Goal: Book appointment/travel/reservation

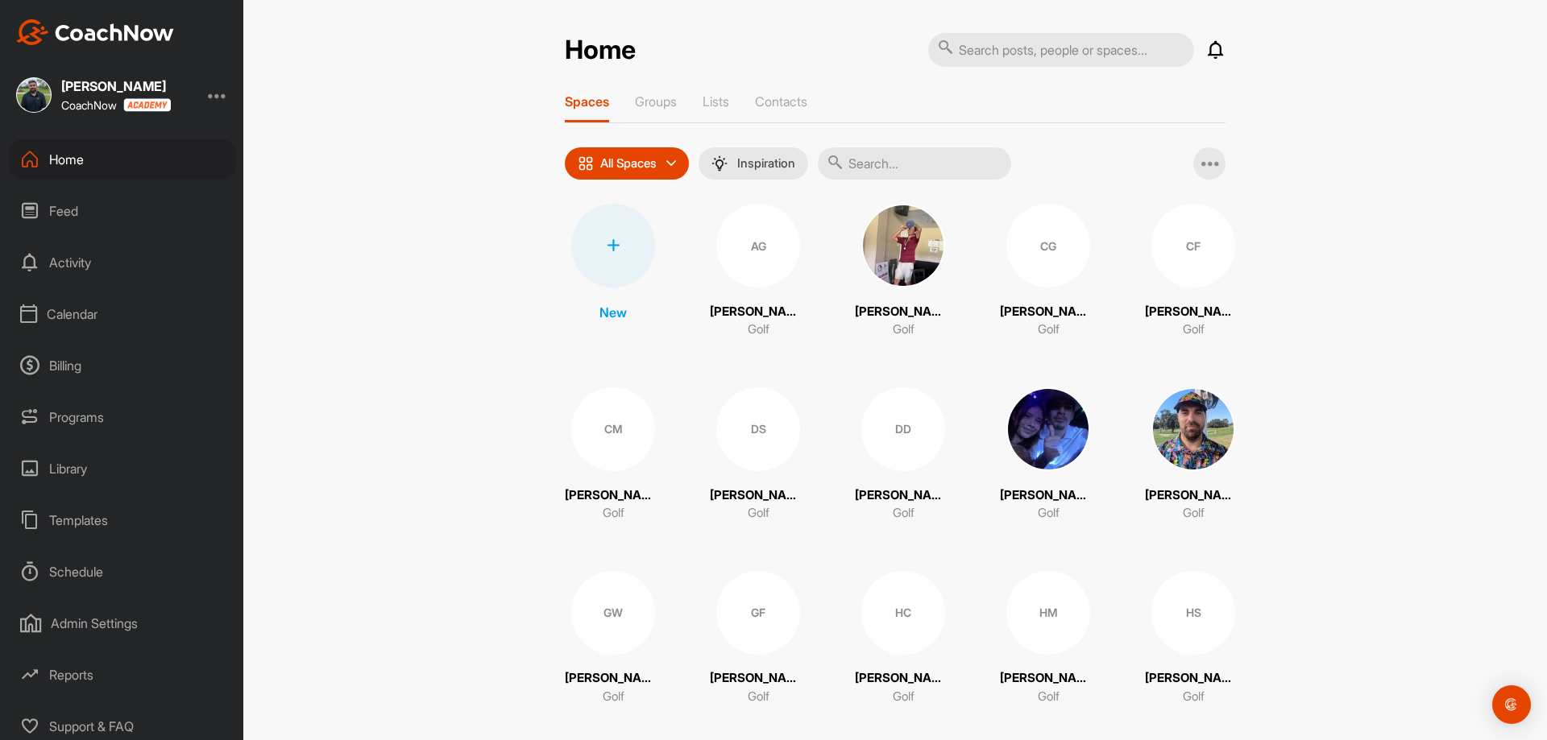
click at [74, 256] on div "Activity" at bounding box center [122, 262] width 227 height 40
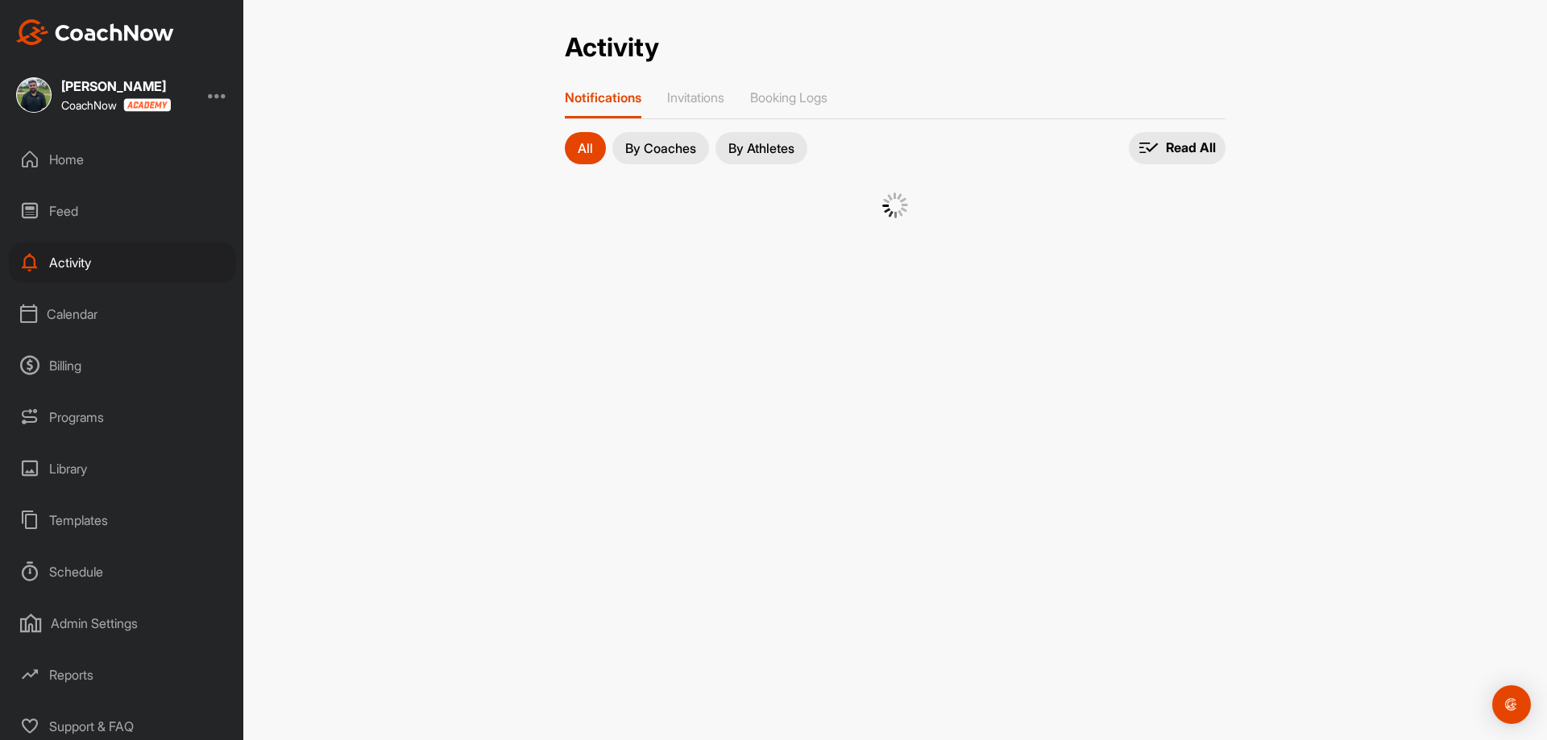
click at [77, 222] on div "Feed" at bounding box center [122, 211] width 227 height 40
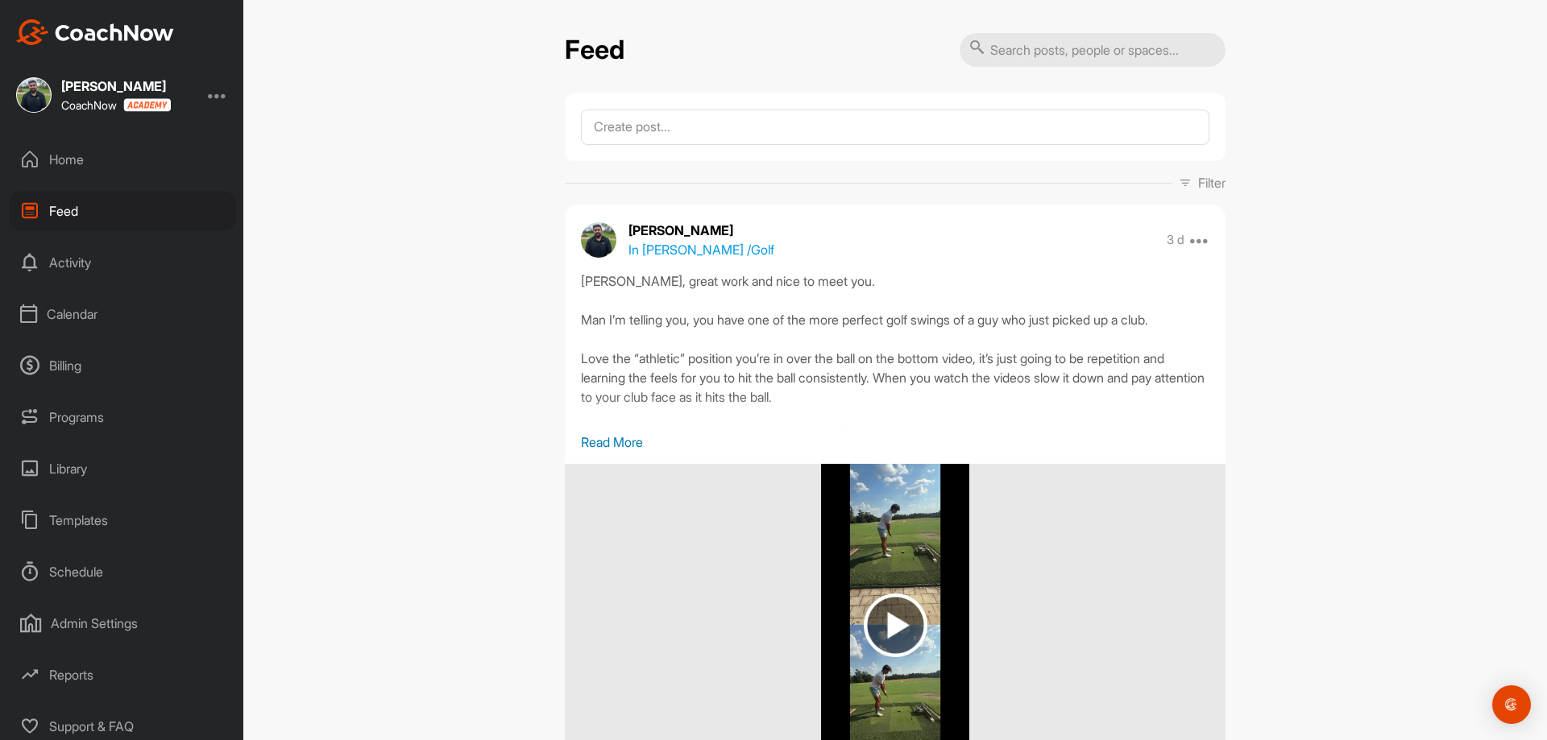
click at [78, 306] on div "Calendar" at bounding box center [122, 314] width 227 height 40
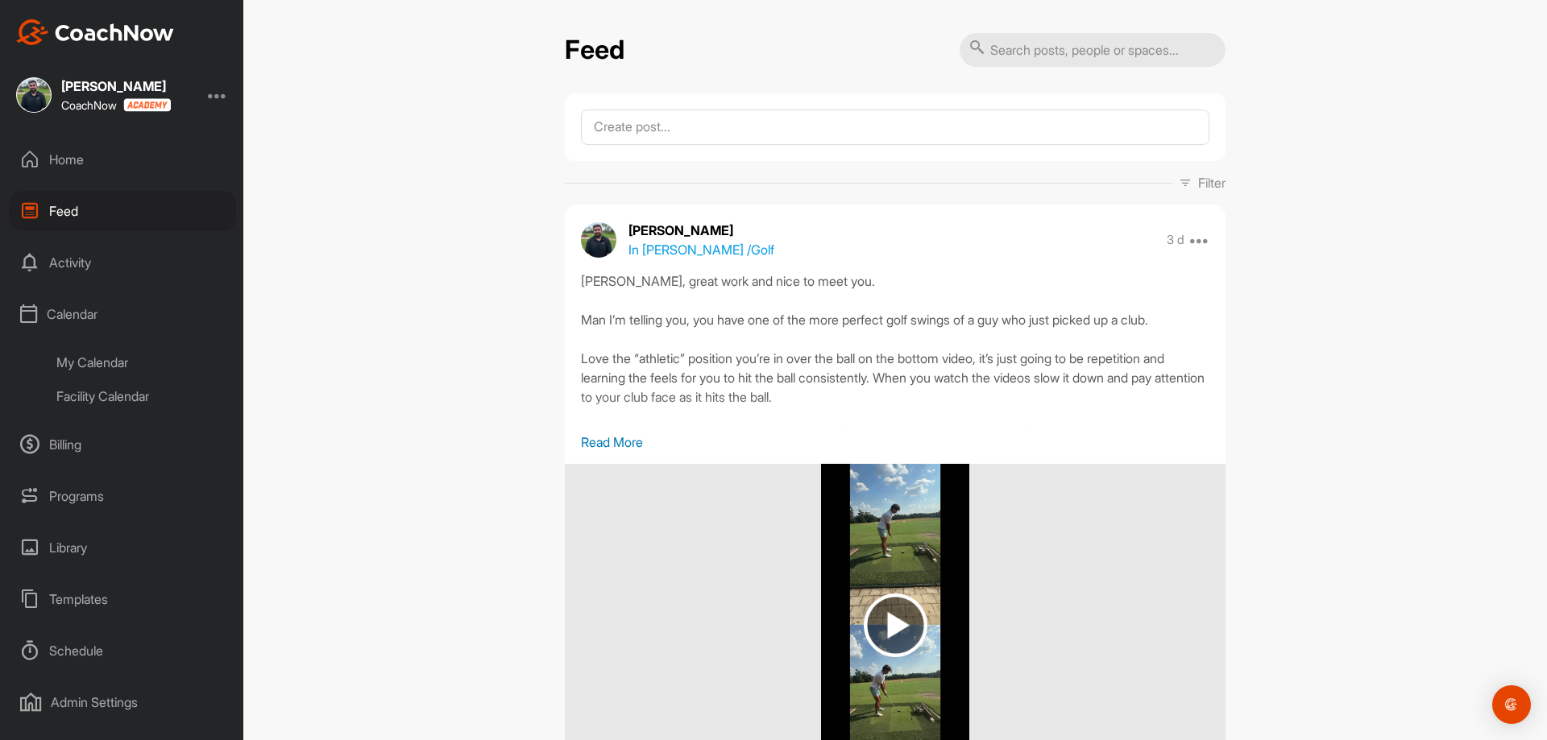
click at [93, 350] on div "My Calendar" at bounding box center [140, 363] width 191 height 34
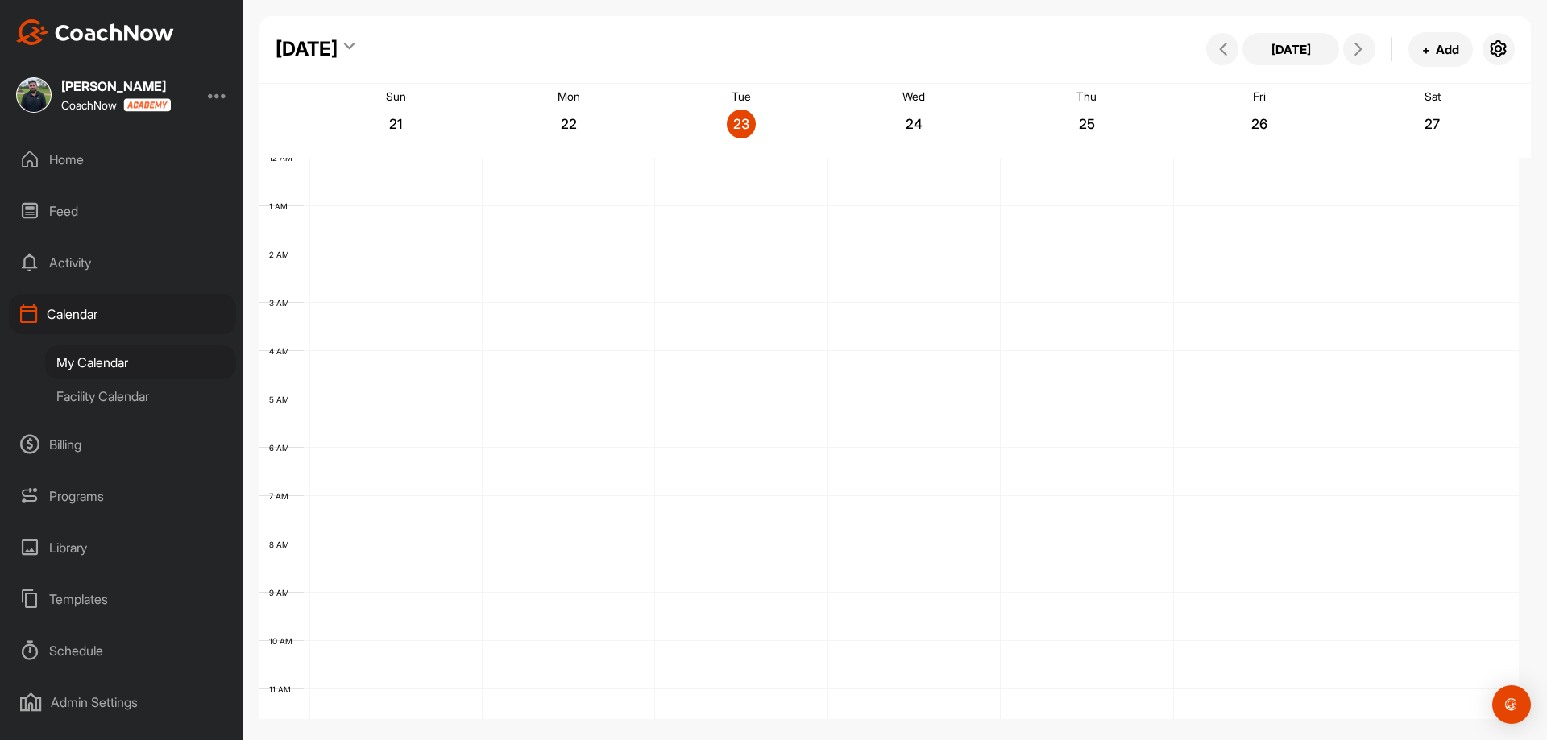
scroll to position [279, 0]
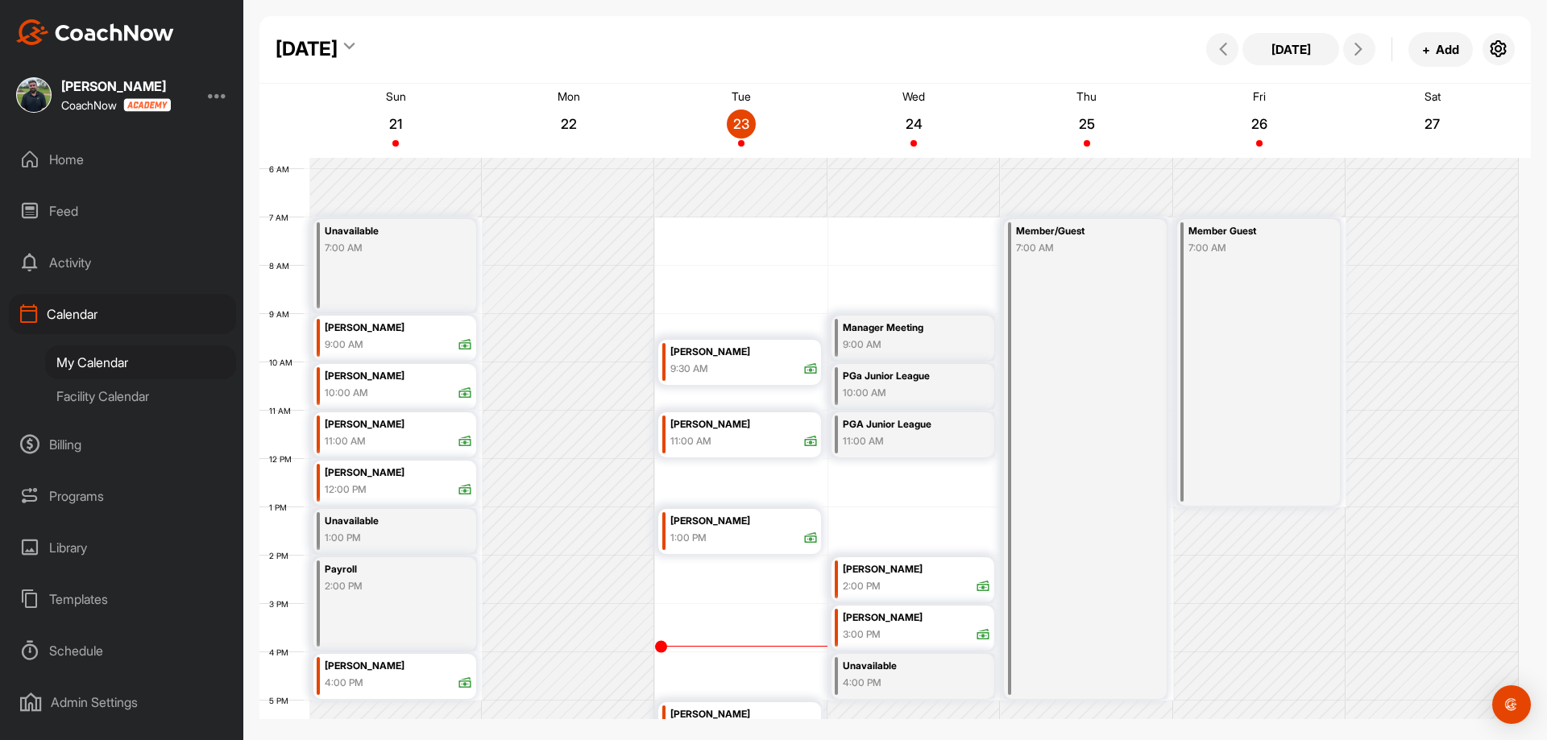
click at [93, 408] on div "Facility Calendar" at bounding box center [140, 396] width 191 height 34
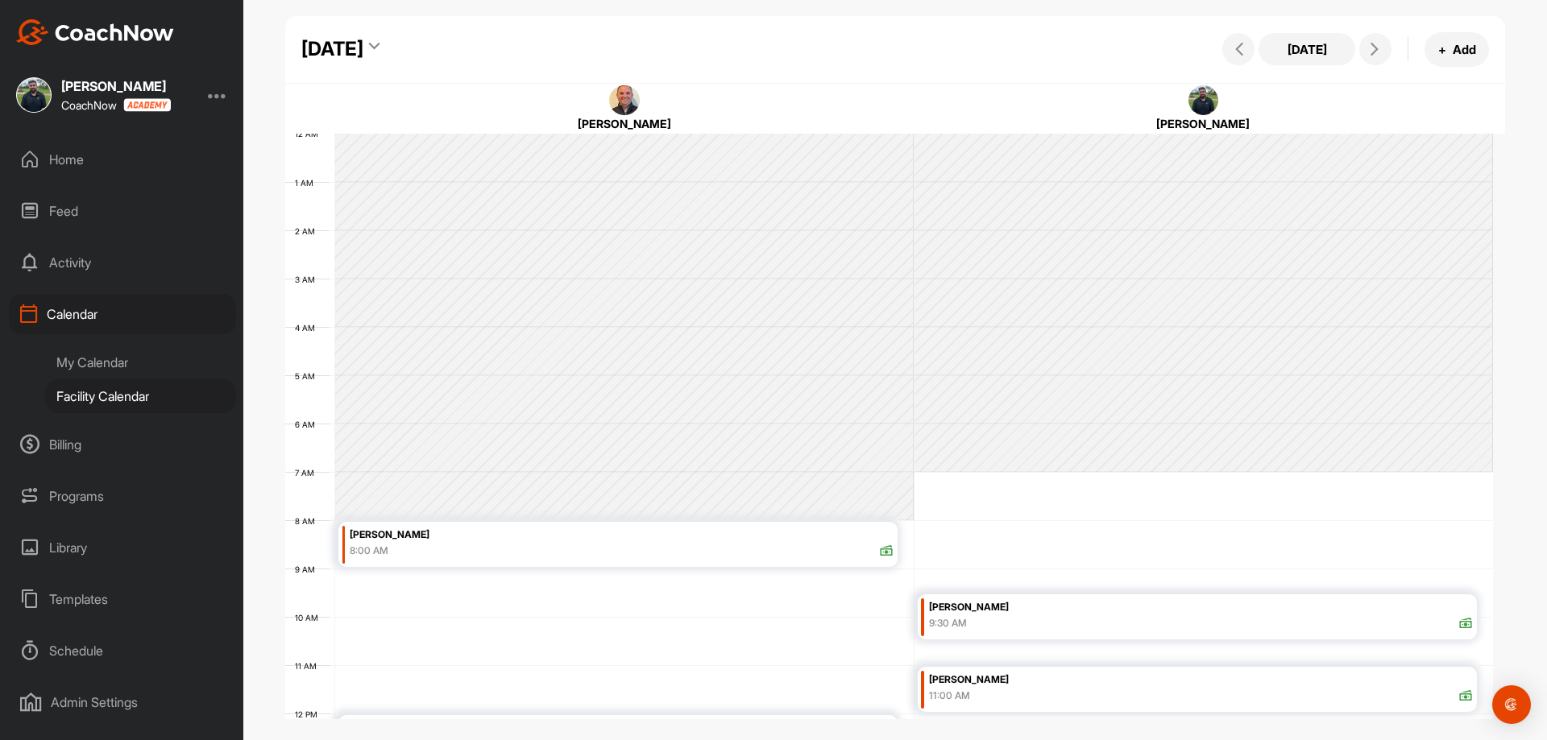
scroll to position [279, 0]
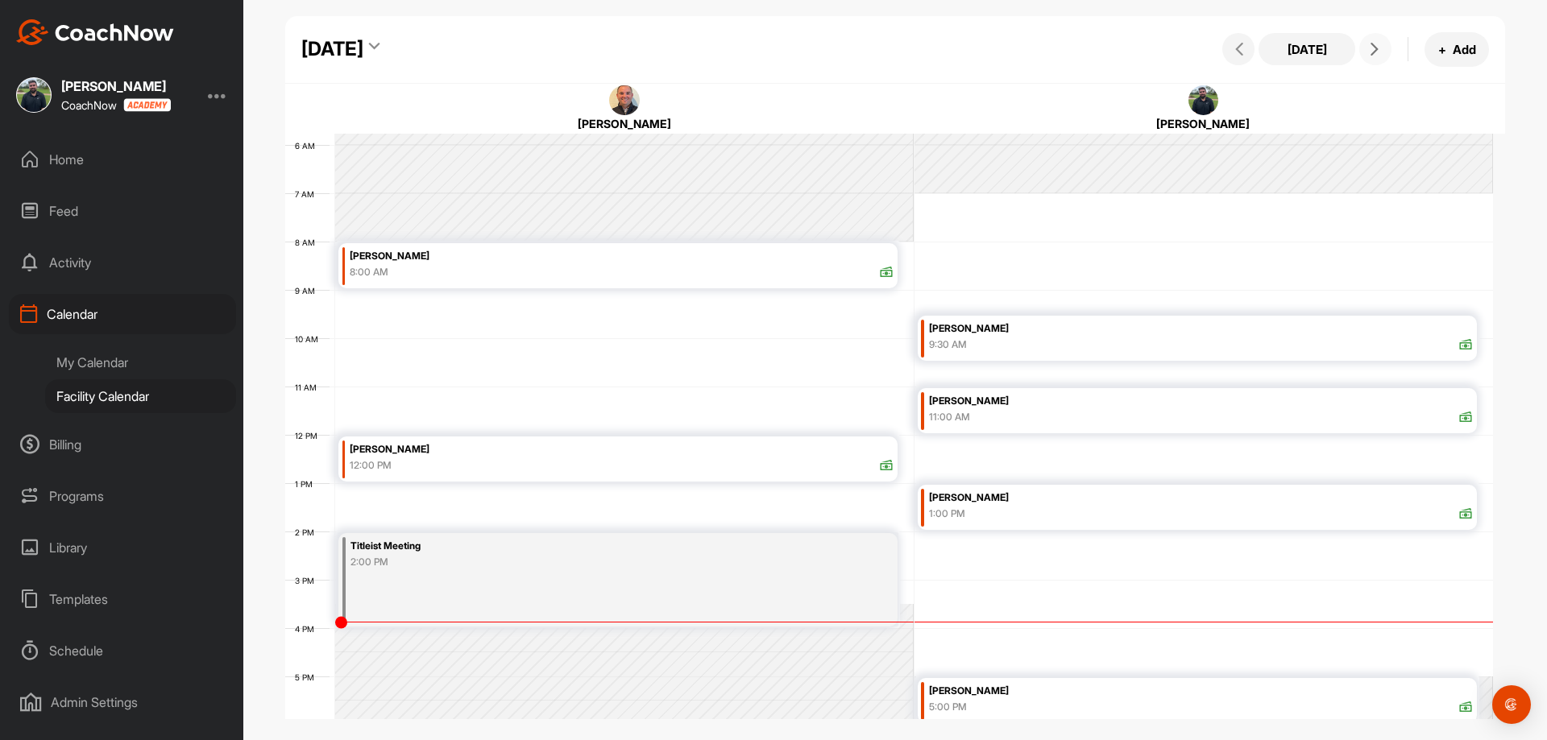
click at [1385, 53] on button at bounding box center [1375, 49] width 32 height 32
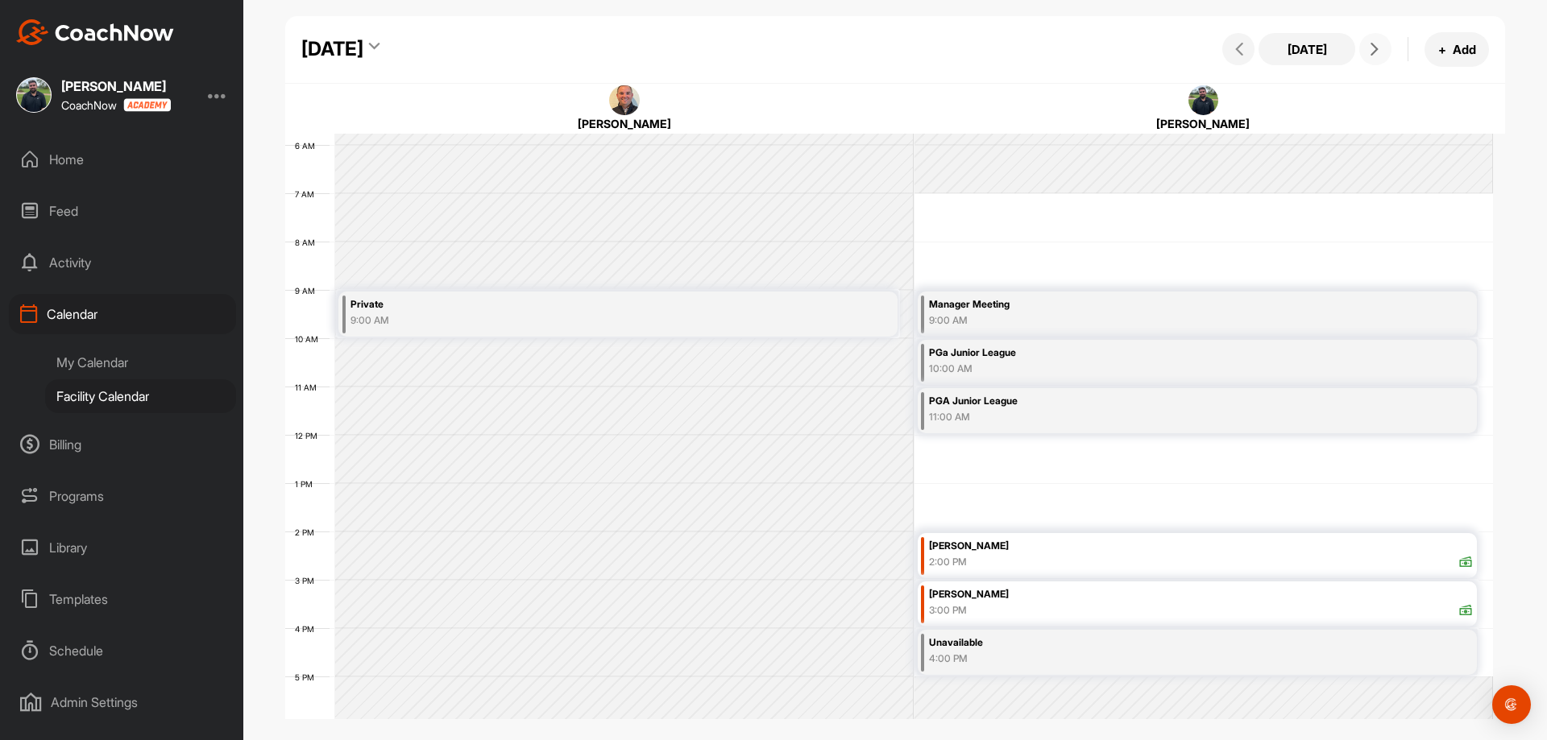
click at [1364, 50] on button at bounding box center [1375, 49] width 32 height 32
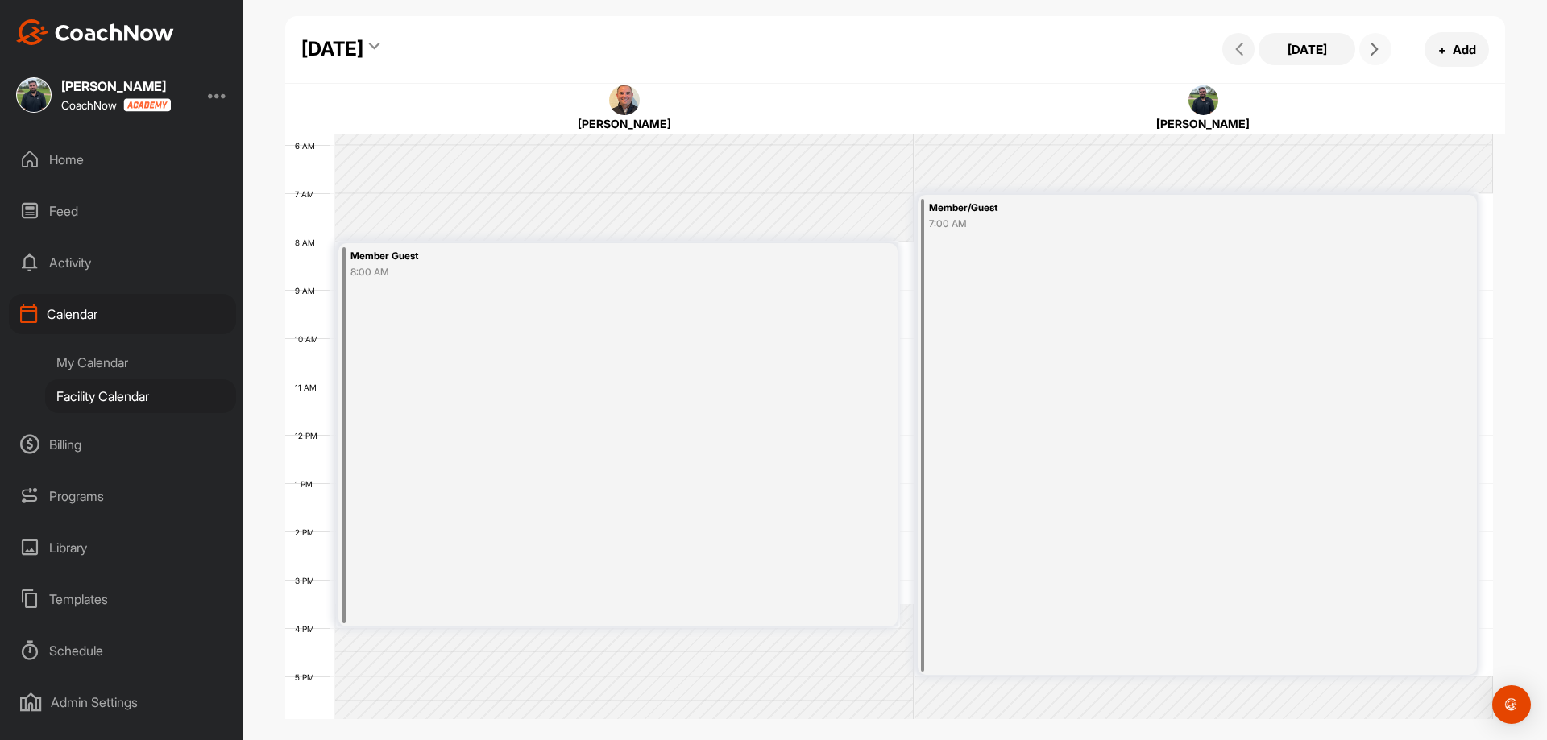
click at [1364, 49] on button at bounding box center [1375, 49] width 32 height 32
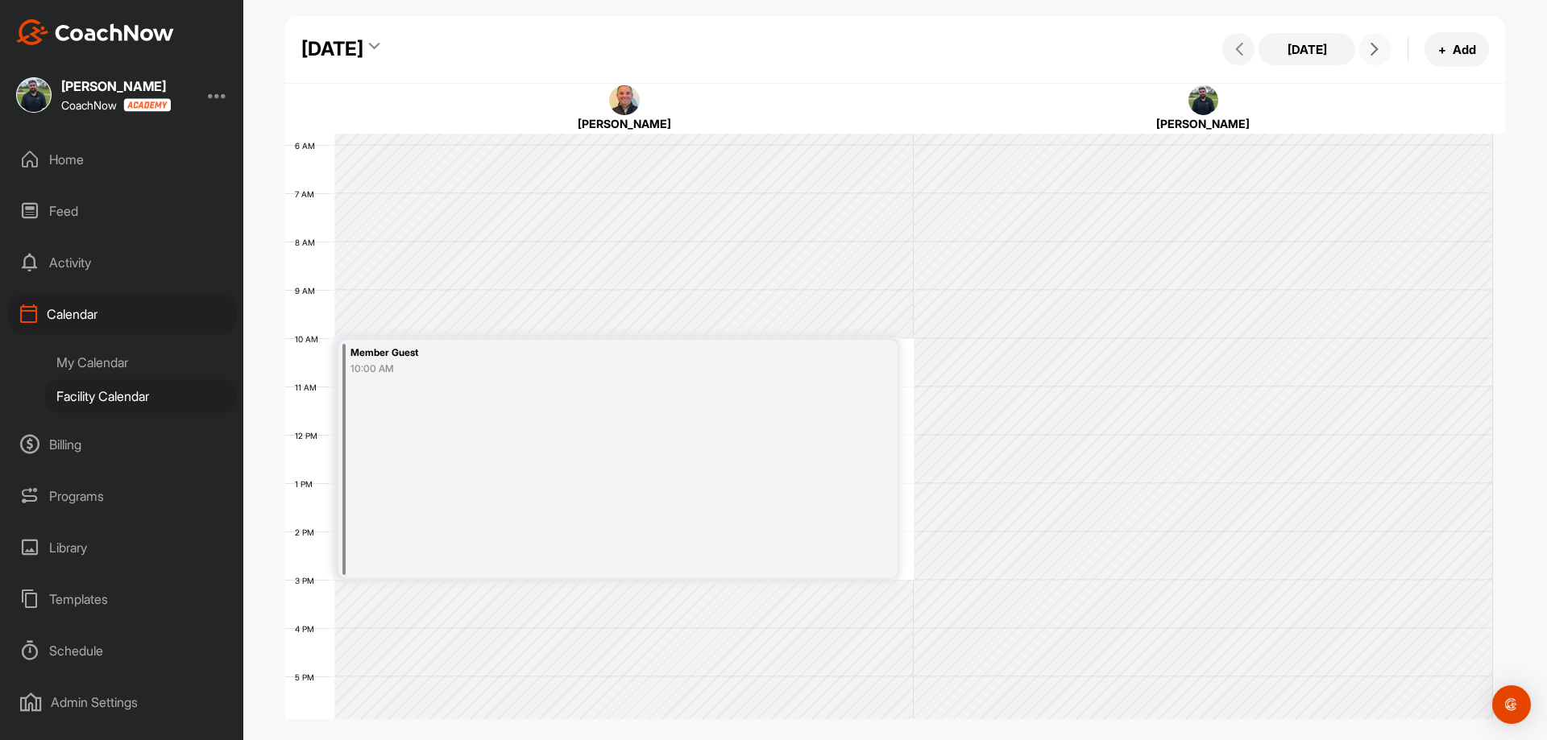
click at [1364, 50] on button at bounding box center [1375, 49] width 32 height 32
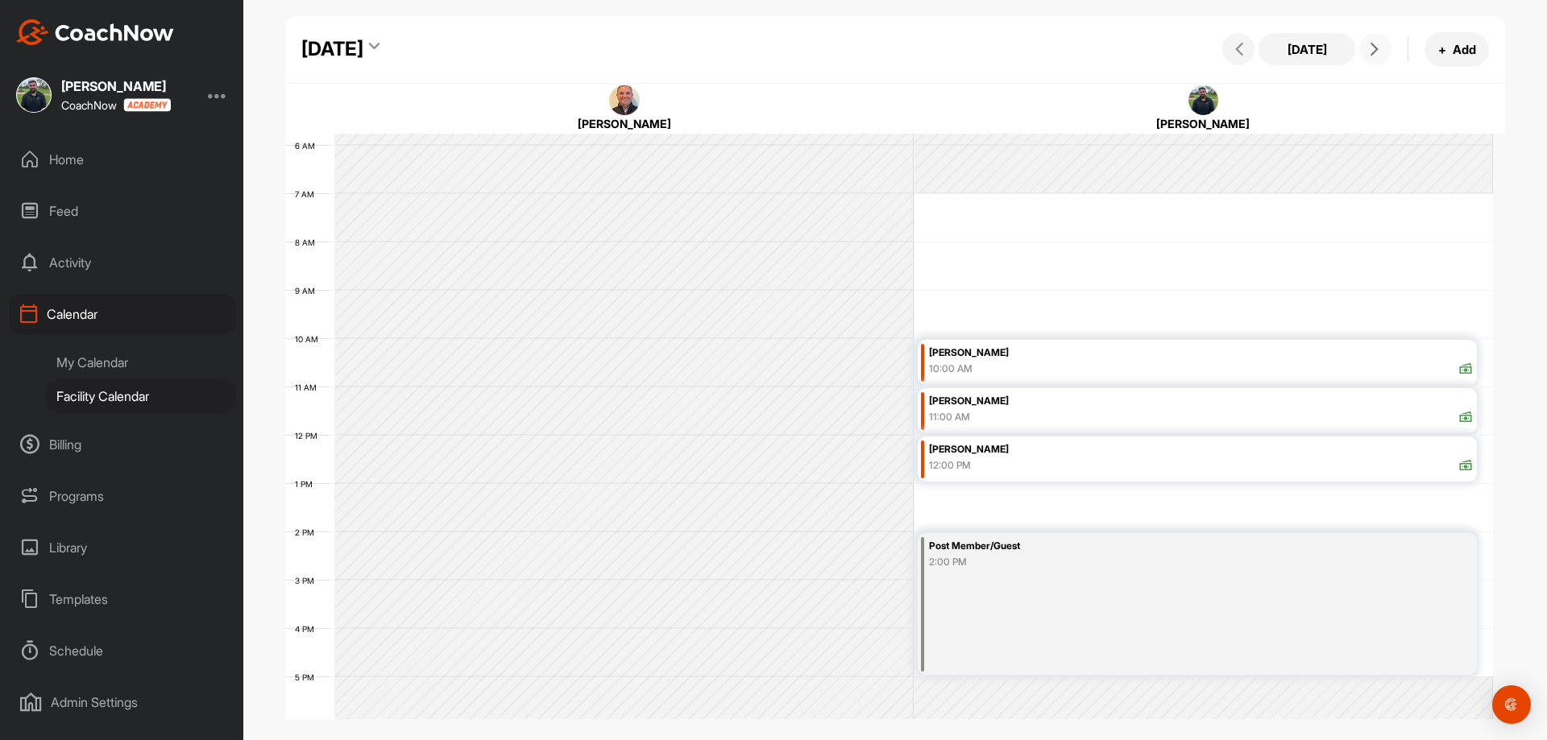
click at [1364, 47] on button at bounding box center [1375, 49] width 32 height 32
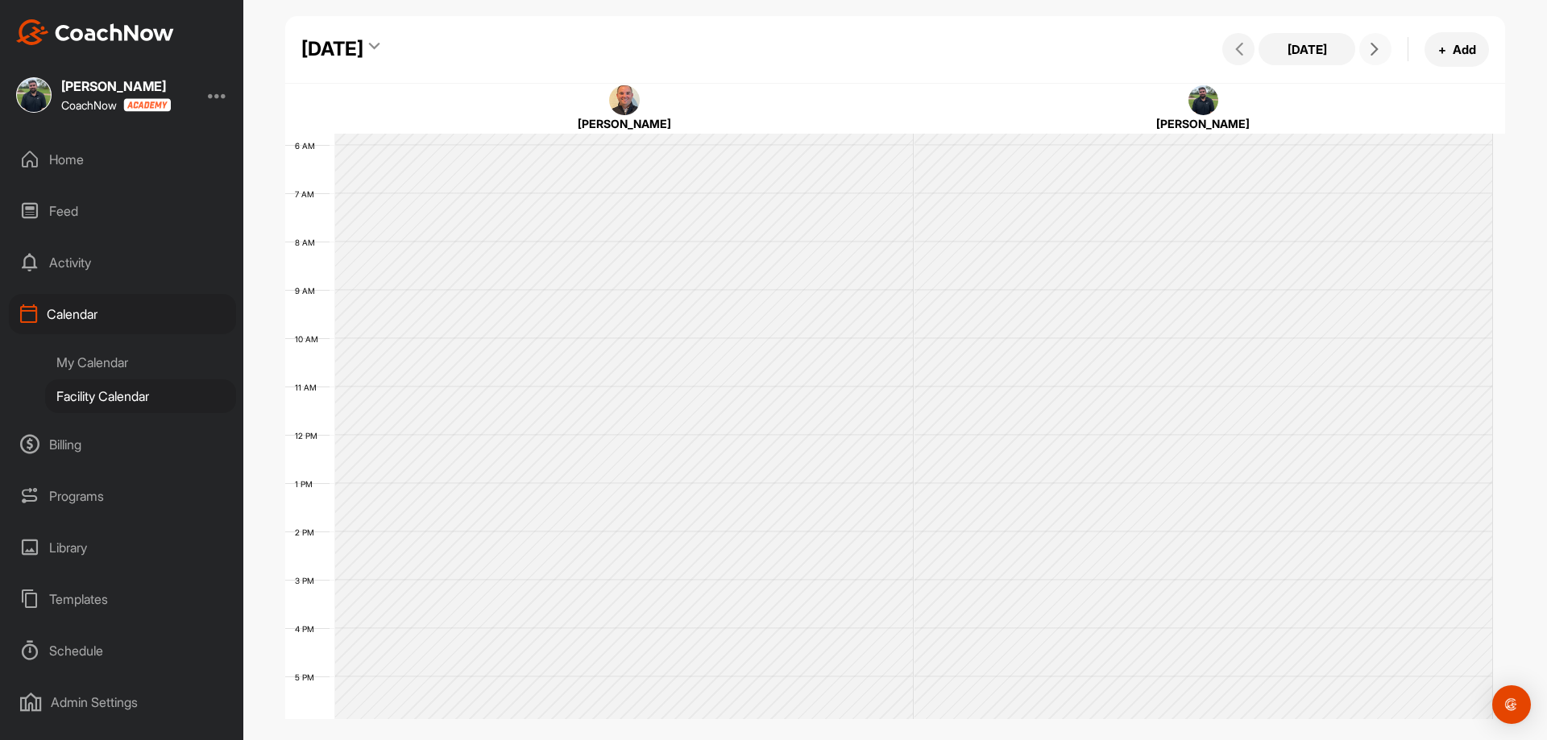
click at [1364, 47] on button at bounding box center [1375, 49] width 32 height 32
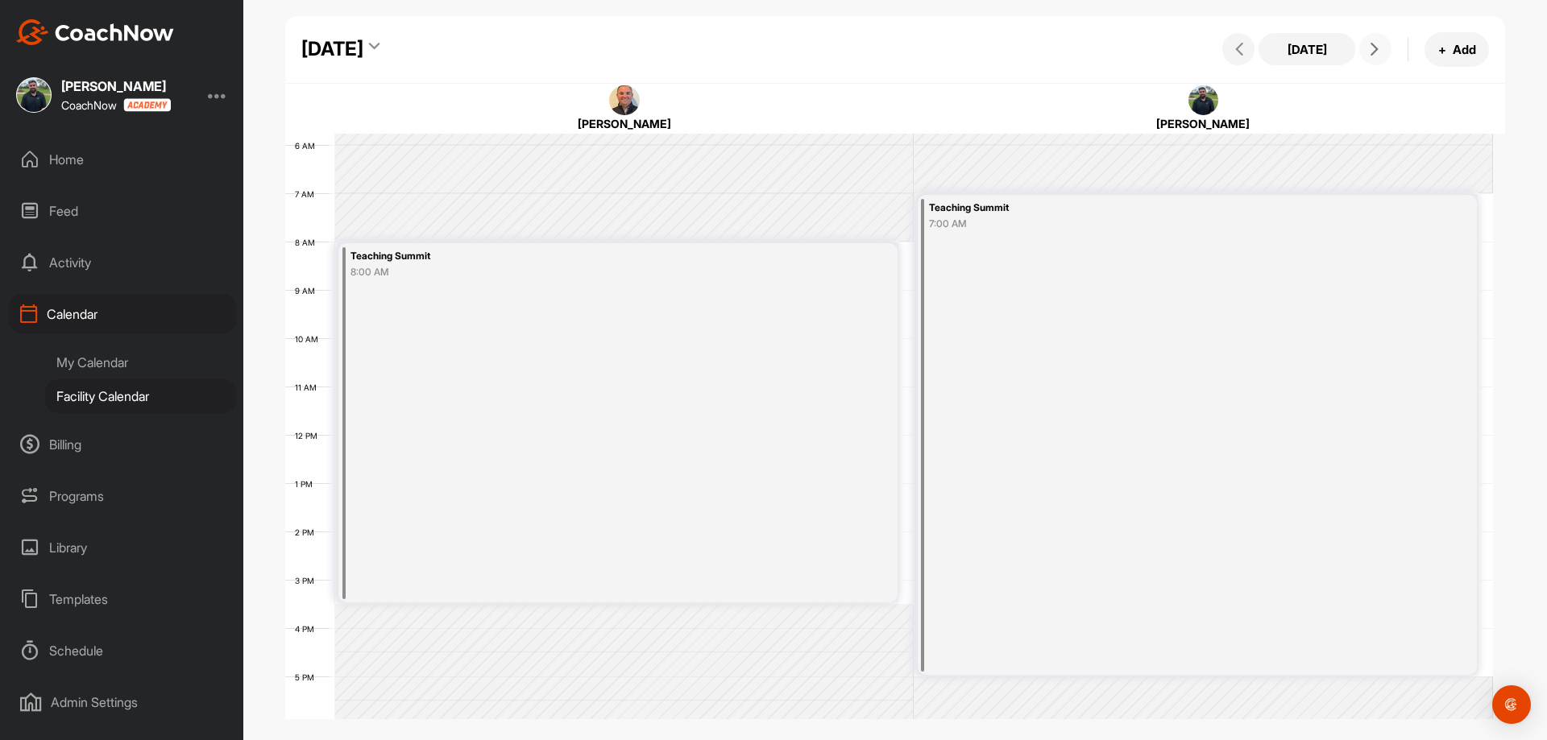
click at [1364, 47] on button at bounding box center [1375, 49] width 32 height 32
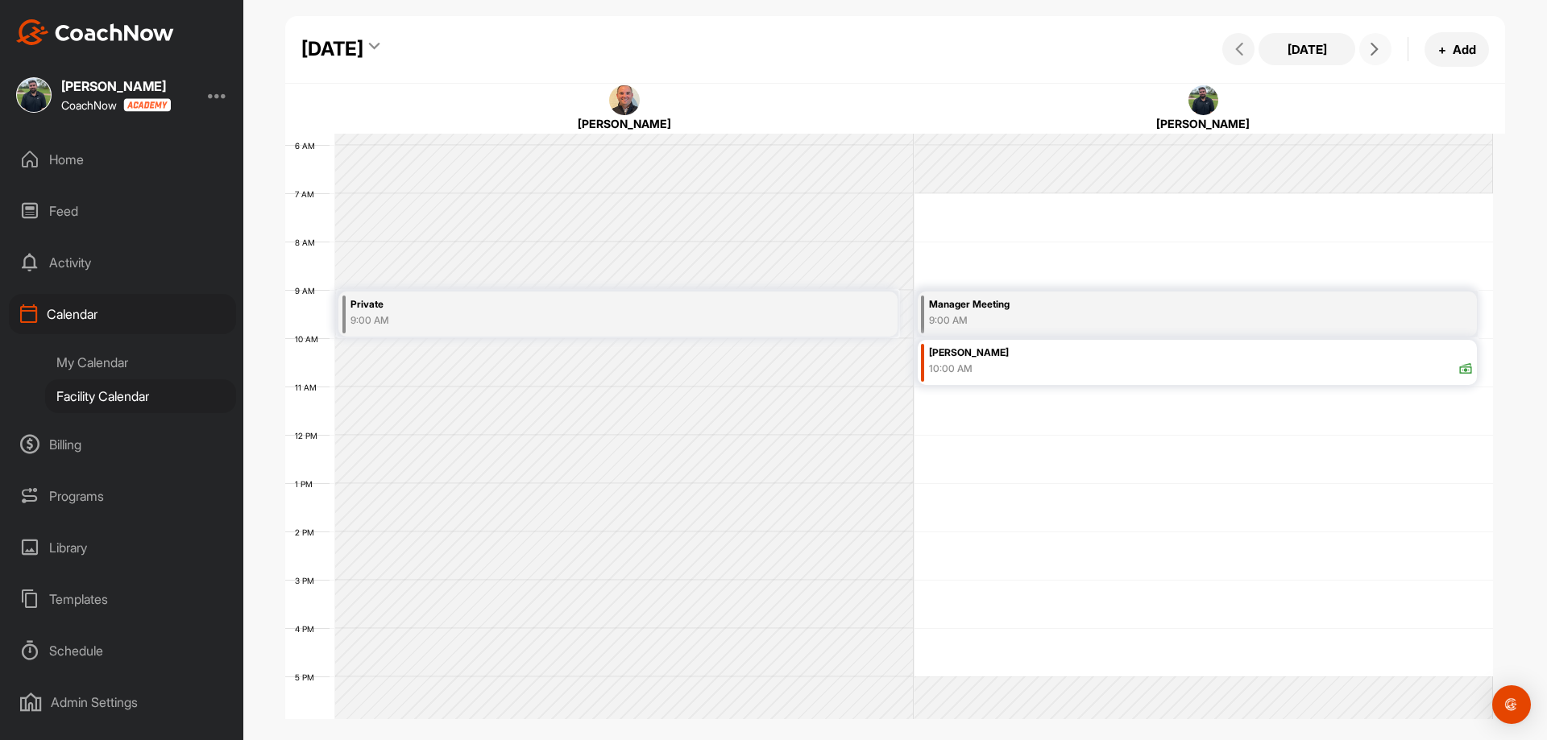
click at [1364, 47] on button at bounding box center [1375, 49] width 32 height 32
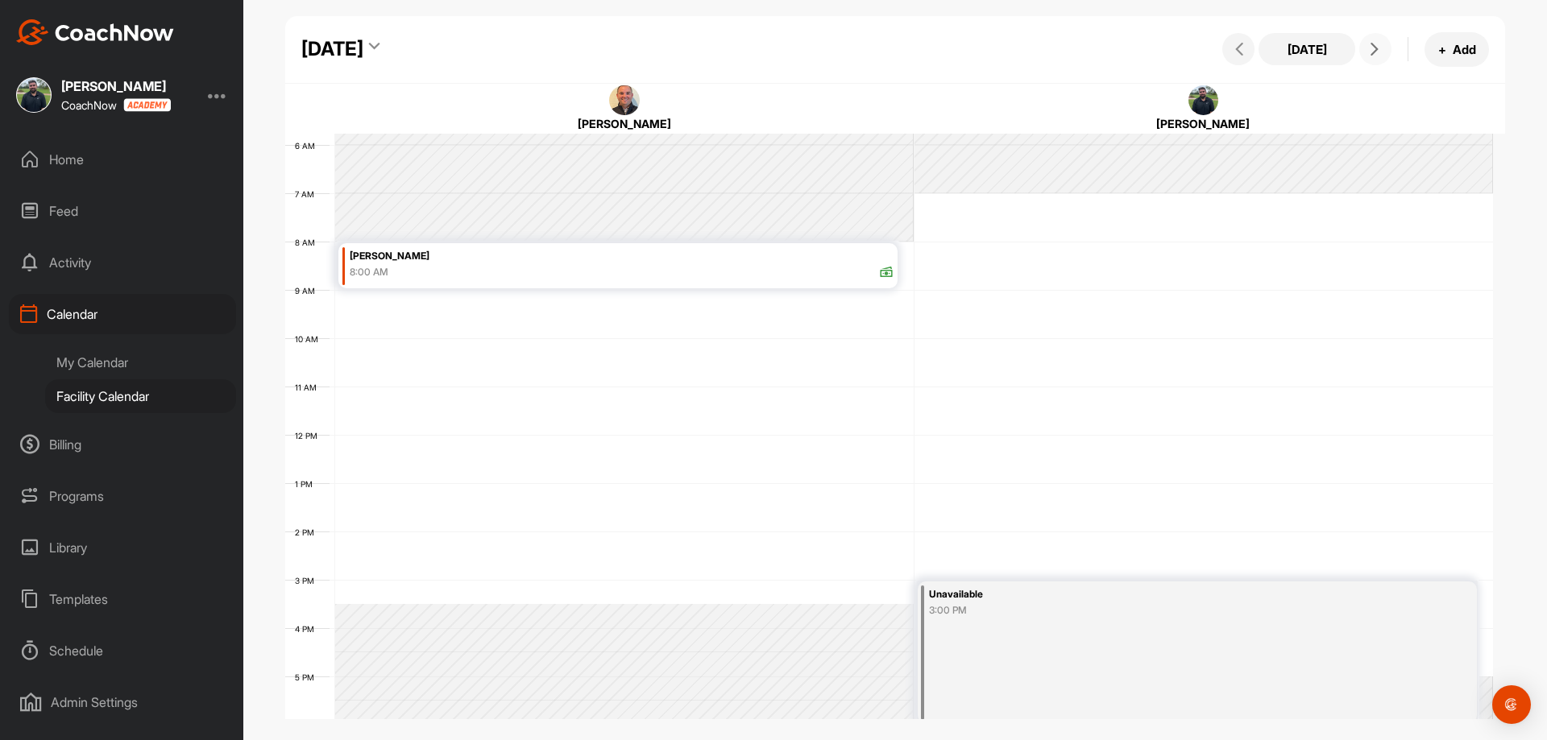
click at [1364, 47] on button at bounding box center [1375, 49] width 32 height 32
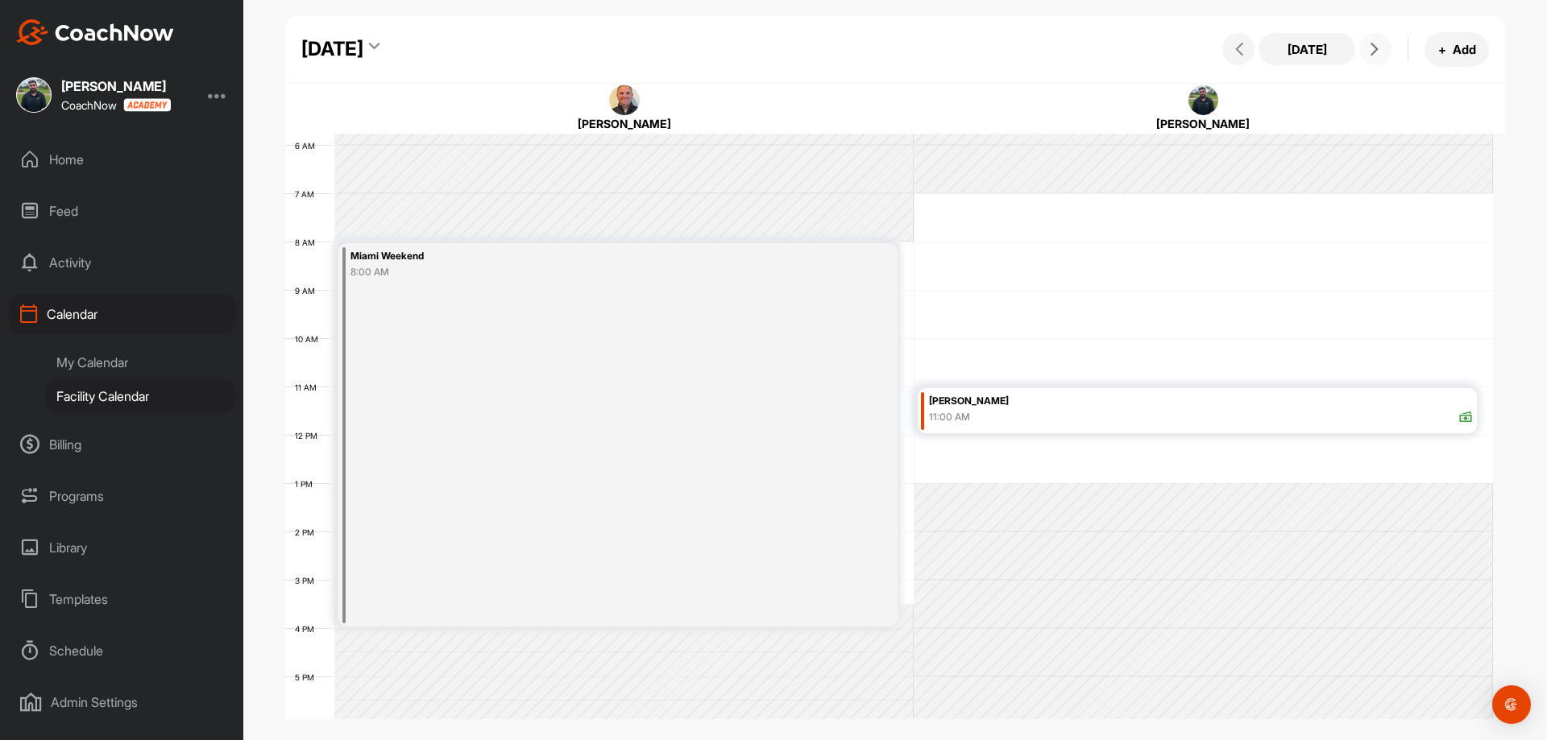
click at [1371, 54] on icon at bounding box center [1374, 49] width 13 height 13
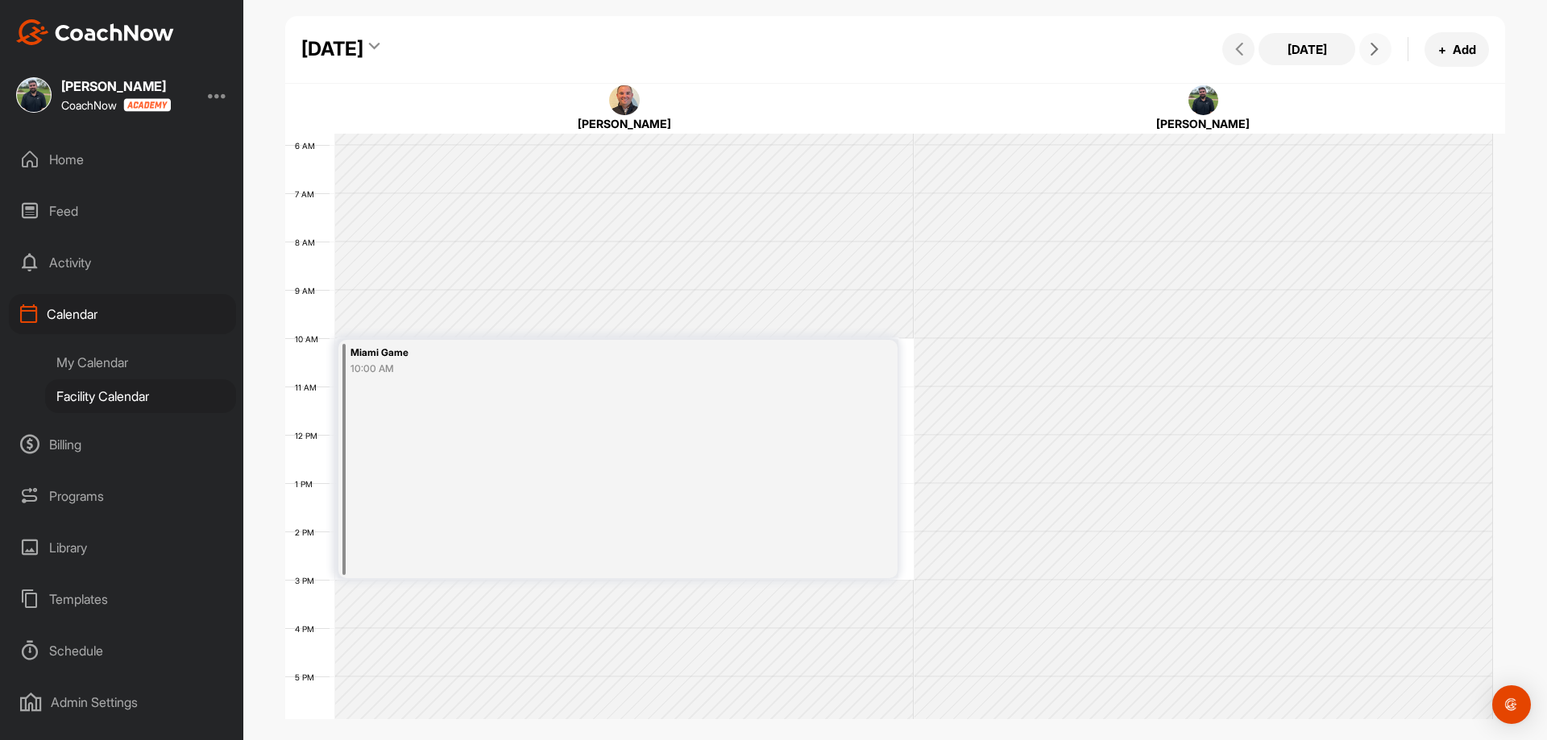
click at [1371, 54] on icon at bounding box center [1374, 49] width 13 height 13
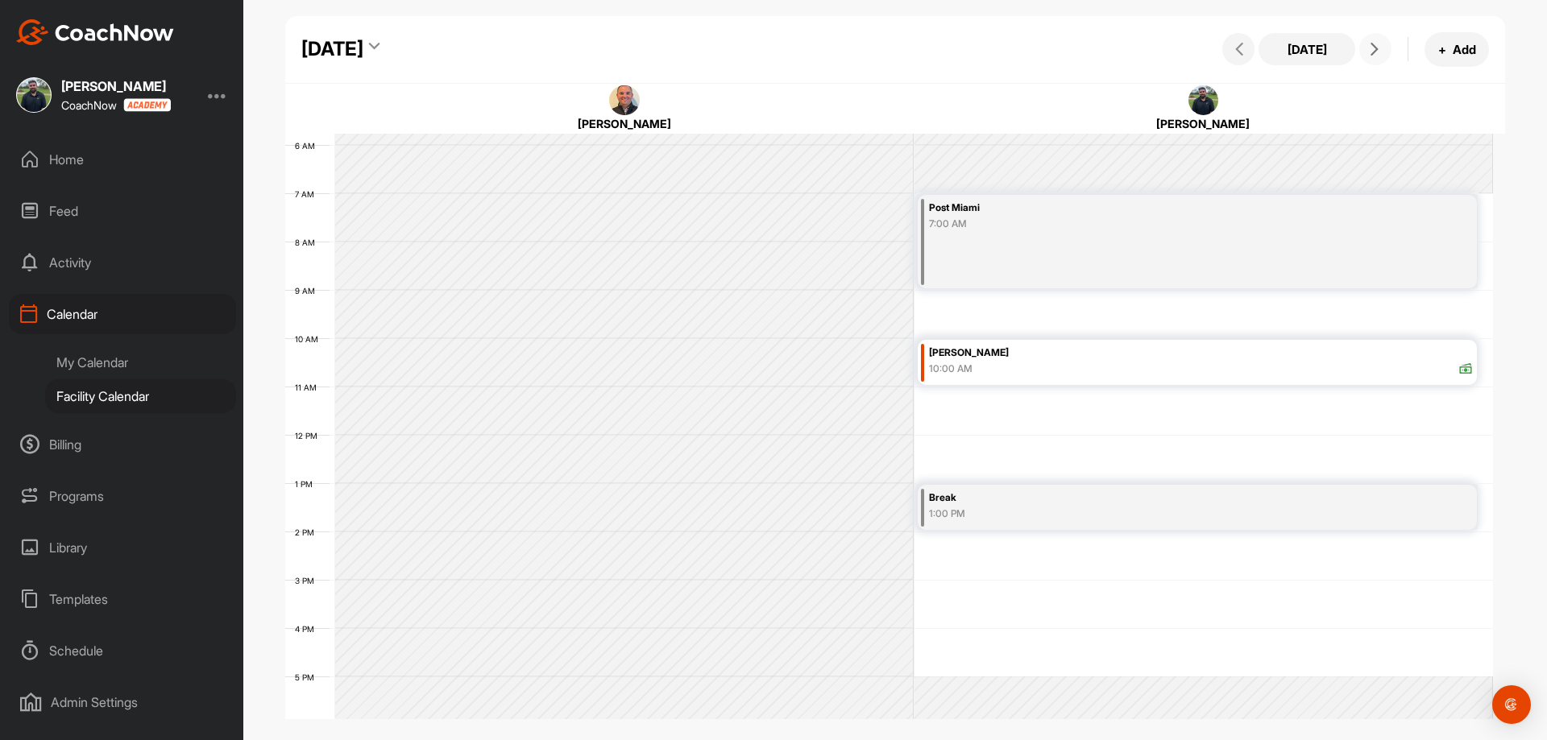
click at [1371, 54] on icon at bounding box center [1374, 49] width 13 height 13
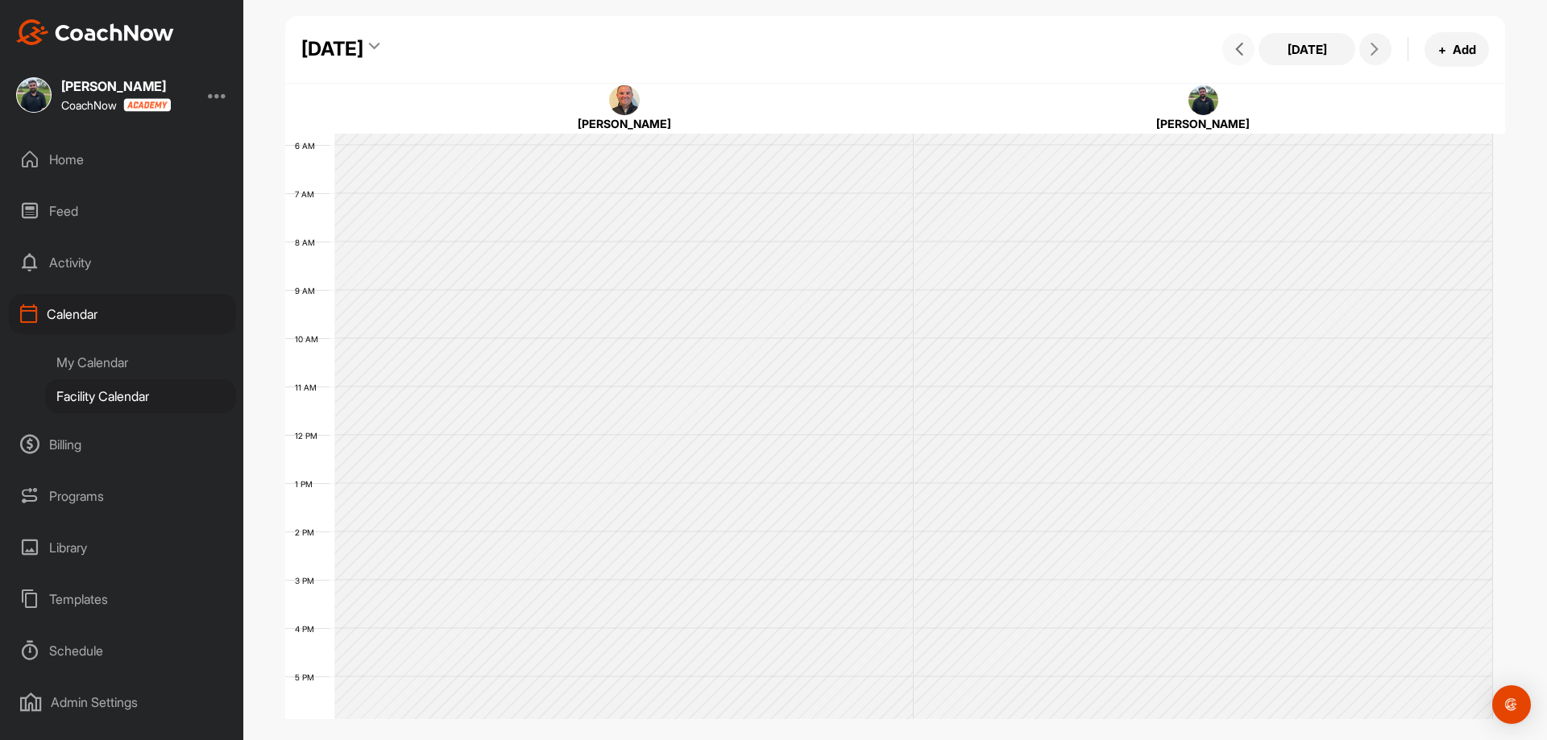
click at [1251, 50] on button at bounding box center [1238, 49] width 32 height 32
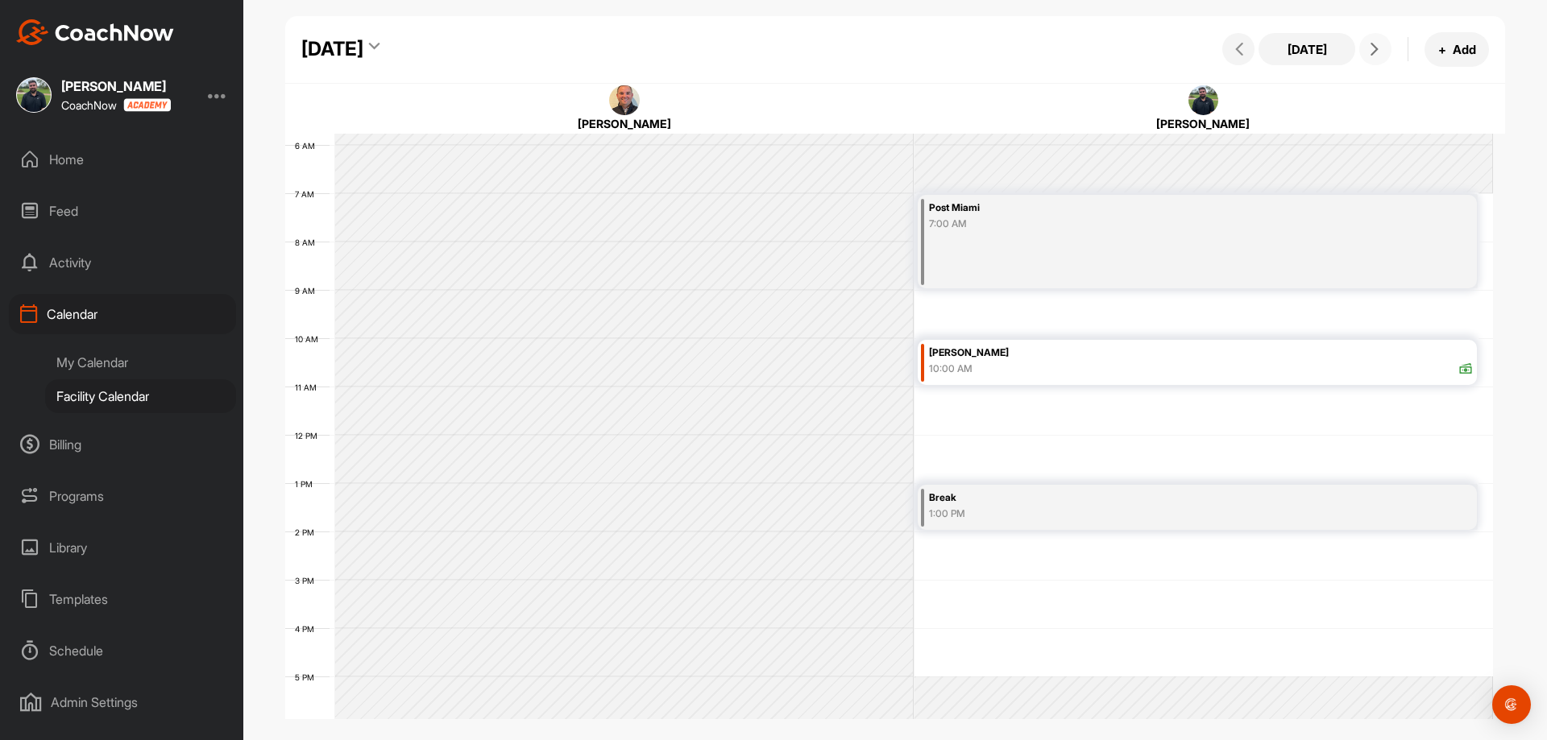
click at [1381, 48] on span at bounding box center [1374, 49] width 19 height 13
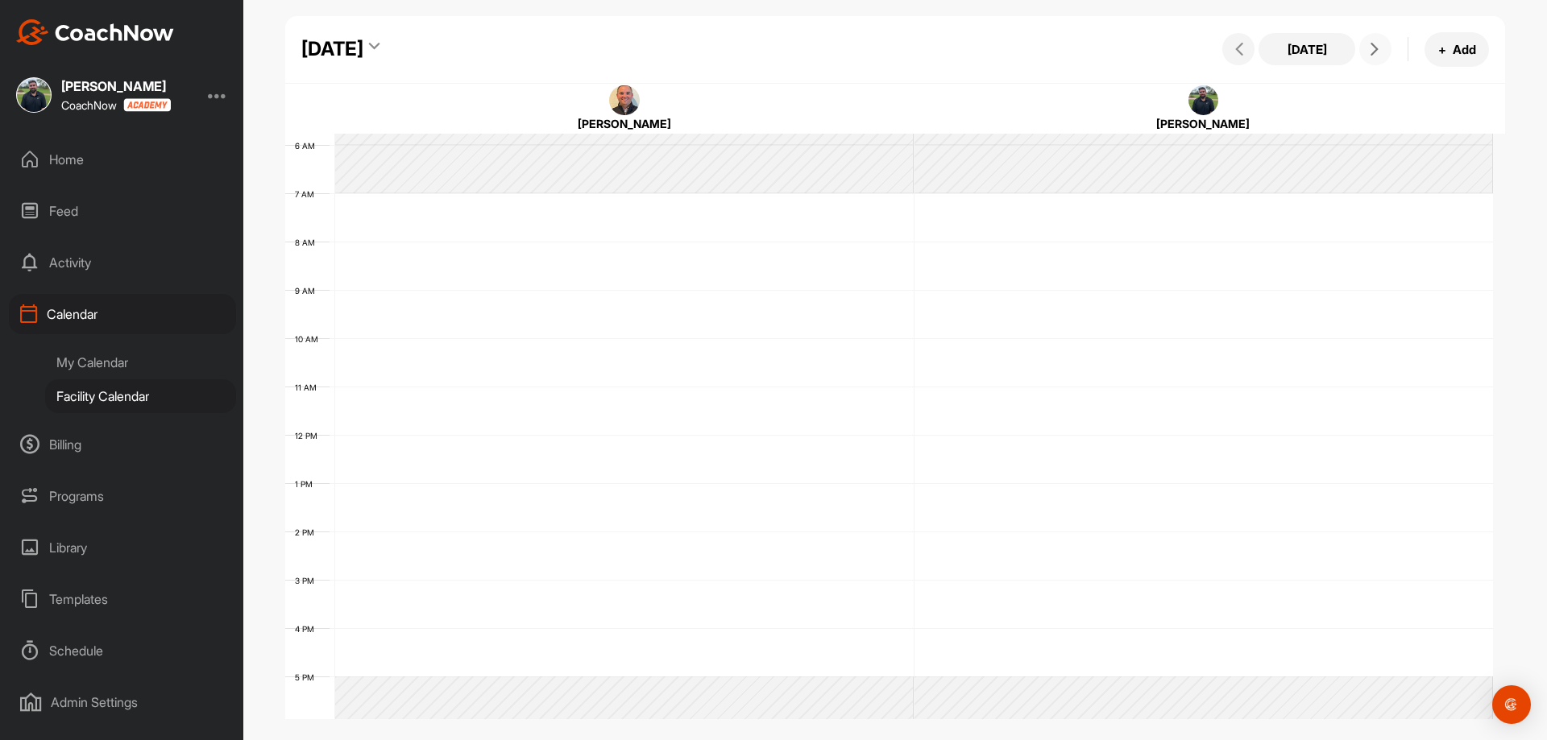
click at [1381, 48] on span at bounding box center [1374, 49] width 19 height 13
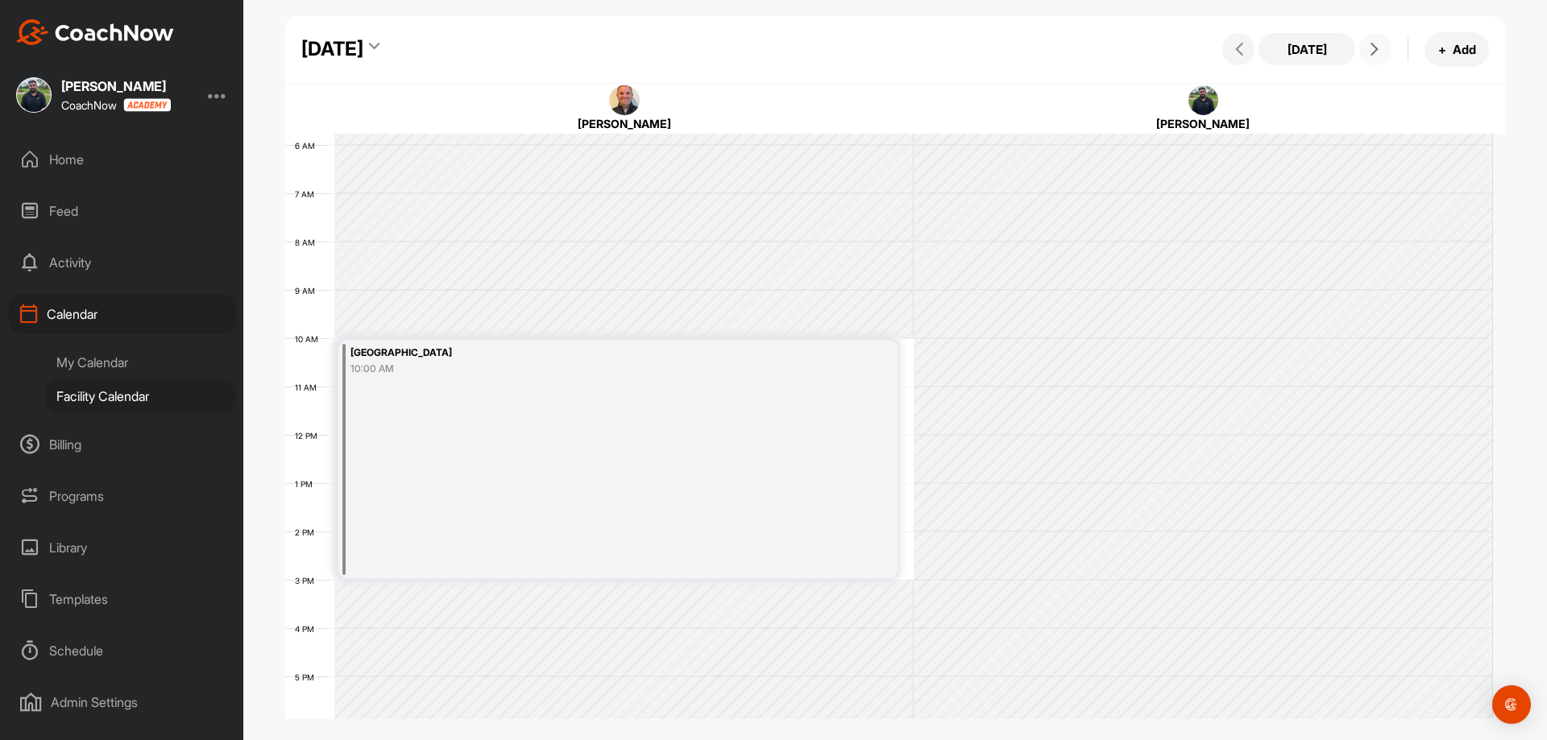
click at [1381, 48] on span at bounding box center [1374, 49] width 19 height 13
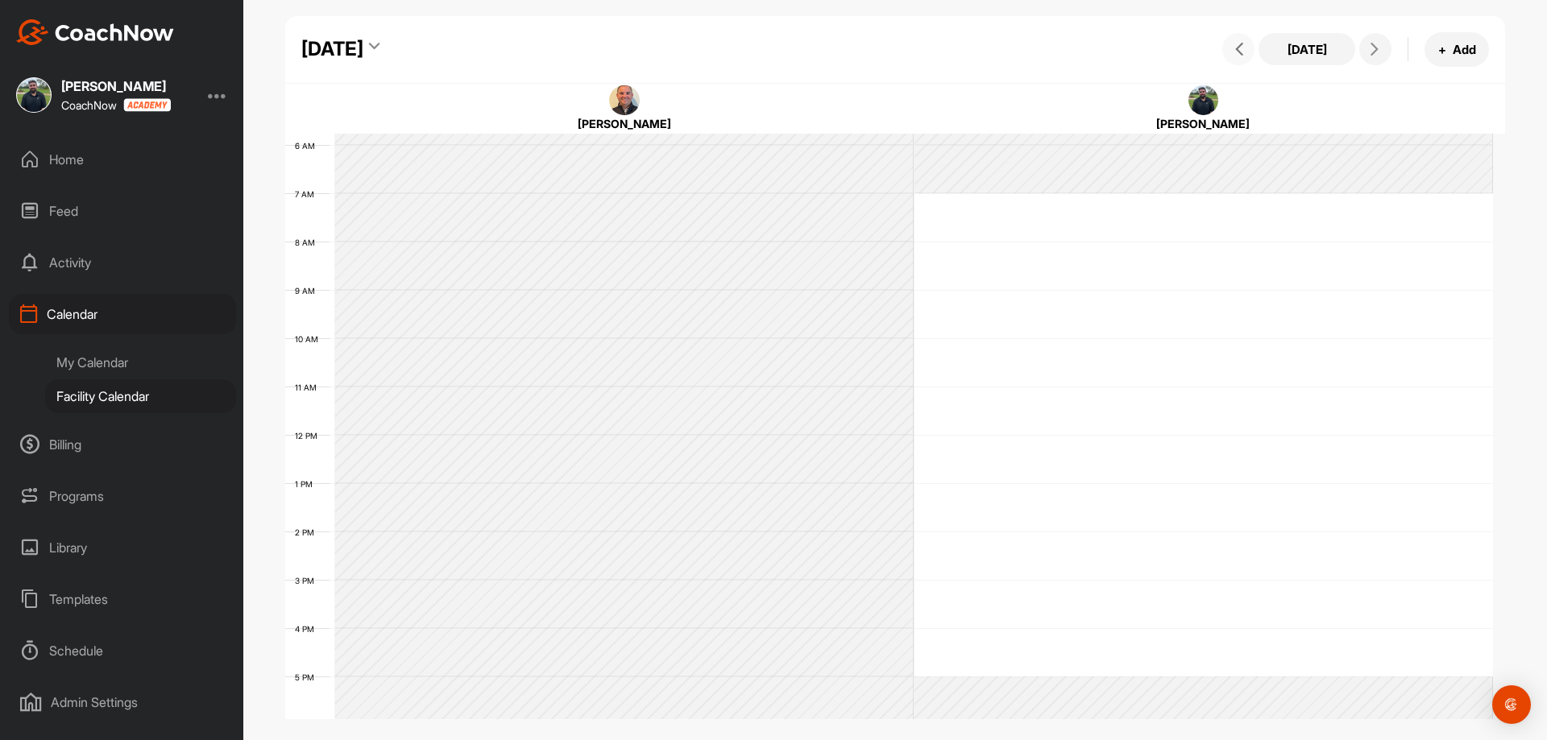
click at [1245, 54] on span at bounding box center [1237, 49] width 19 height 13
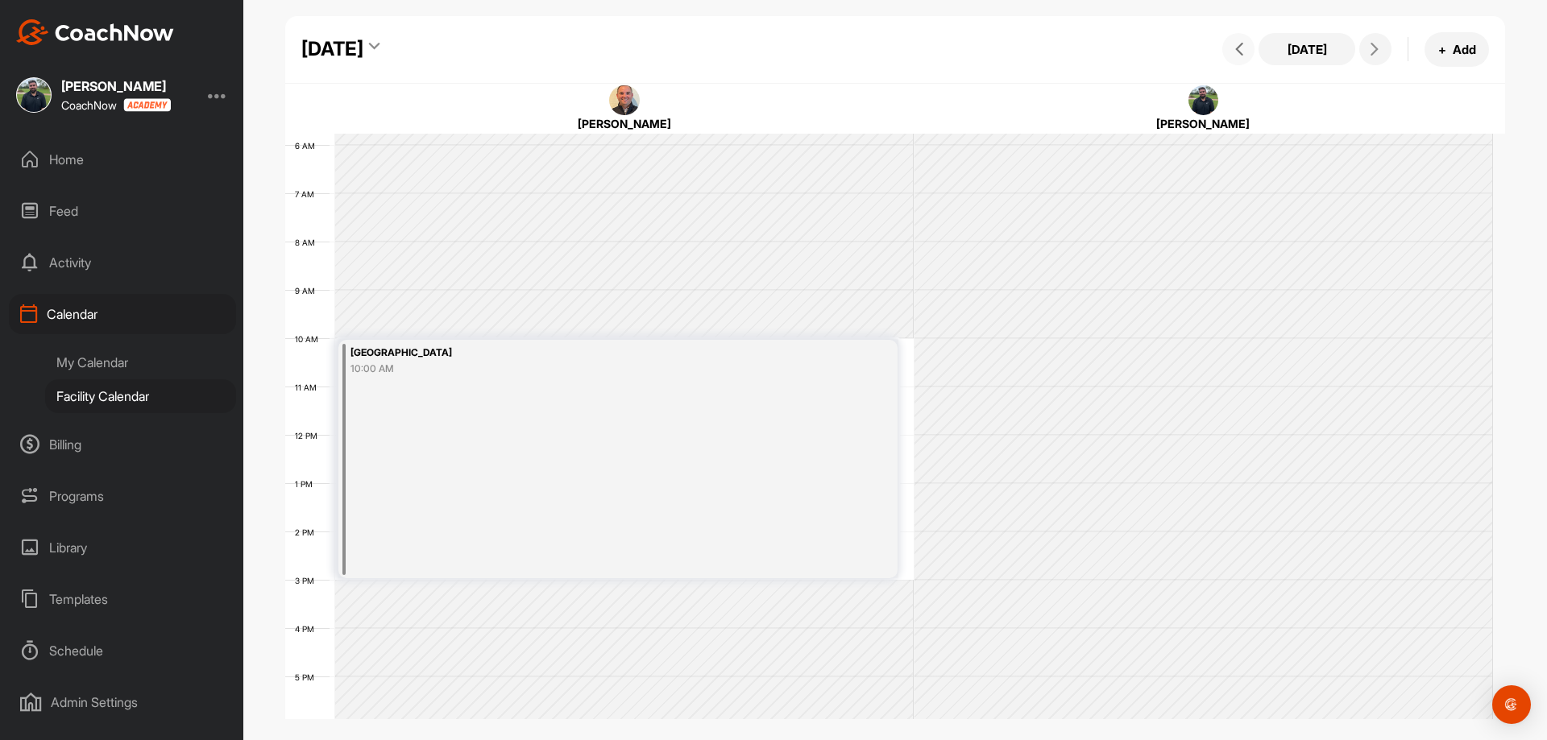
click at [1245, 54] on span at bounding box center [1237, 49] width 19 height 13
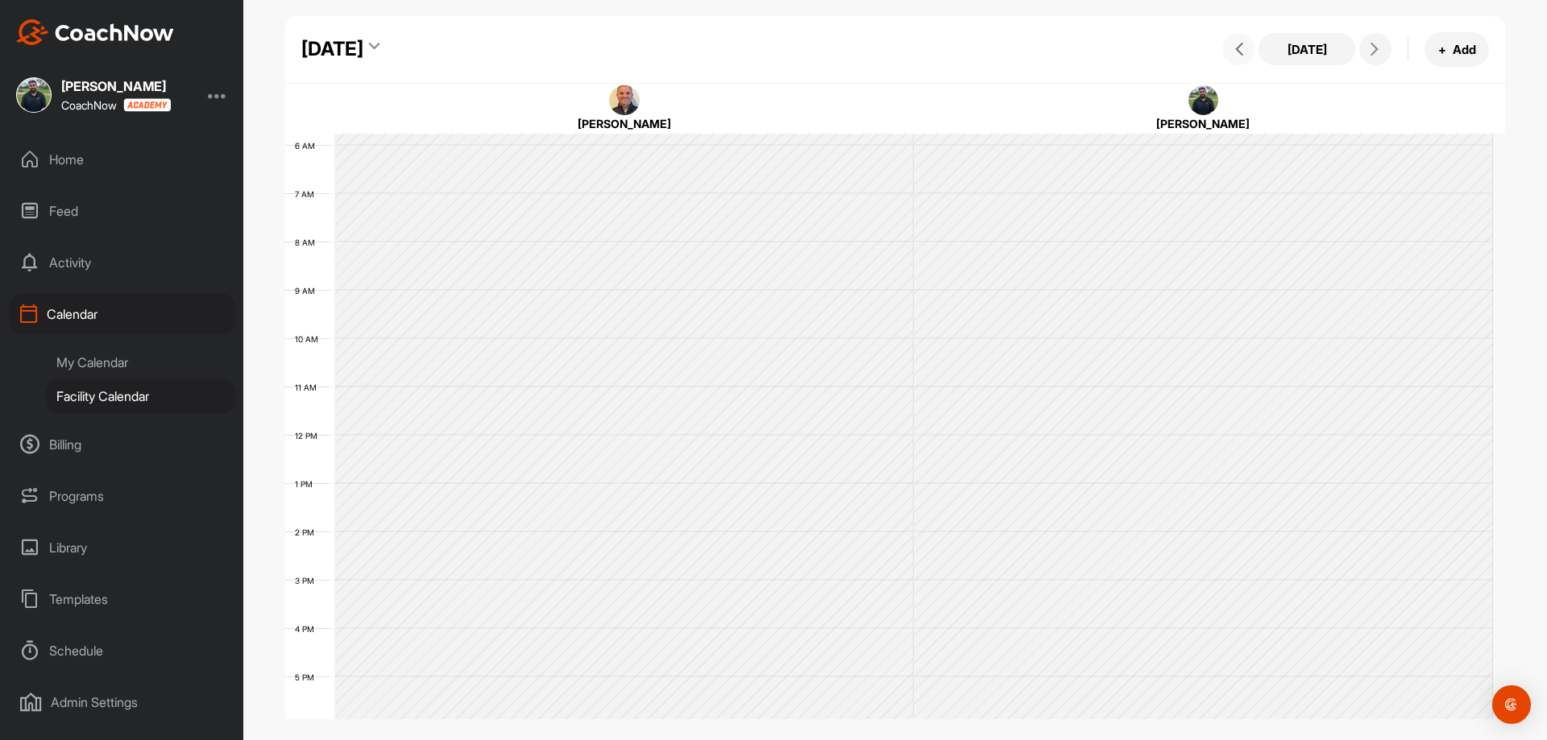
click at [1245, 54] on span at bounding box center [1237, 49] width 19 height 13
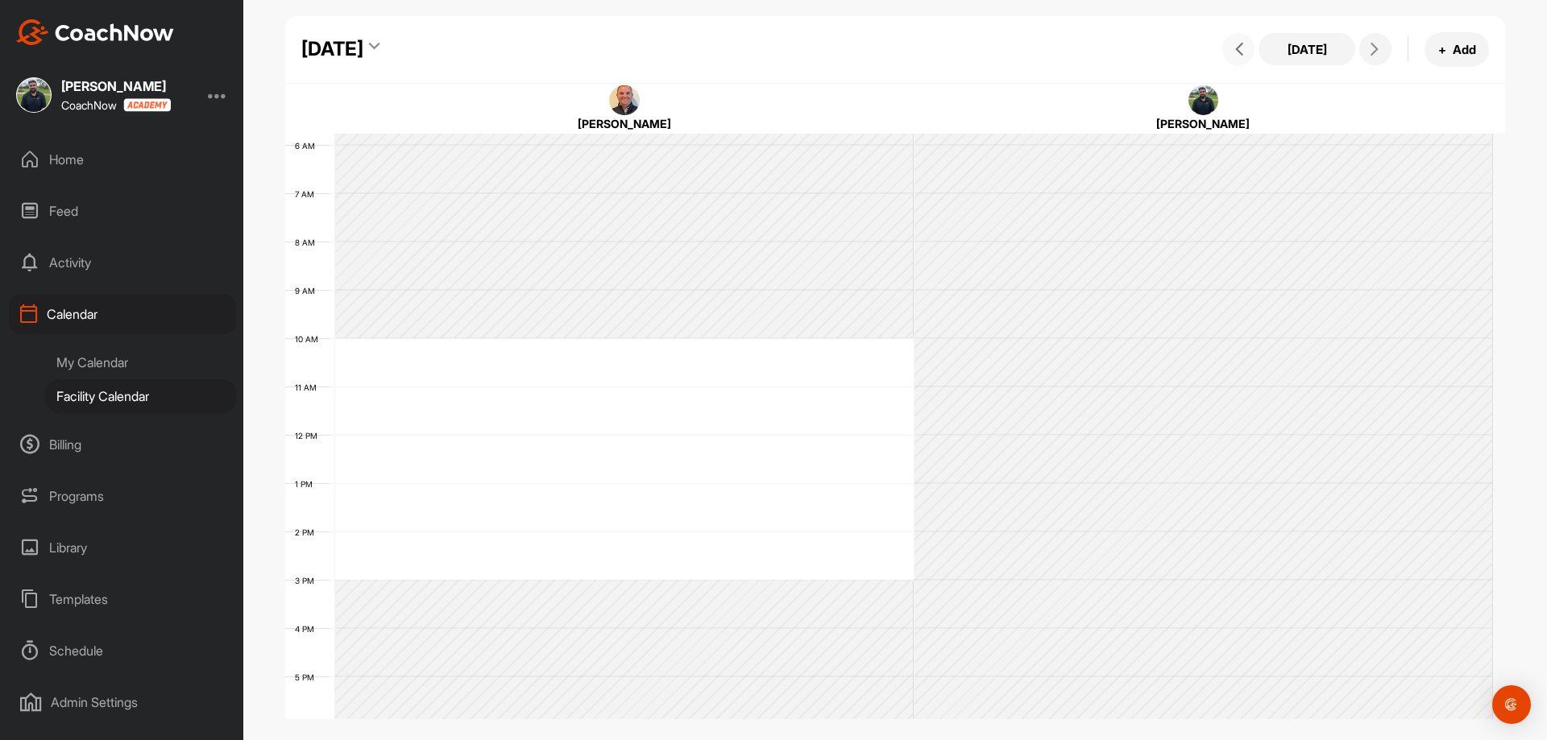
click at [1245, 54] on span at bounding box center [1237, 49] width 19 height 13
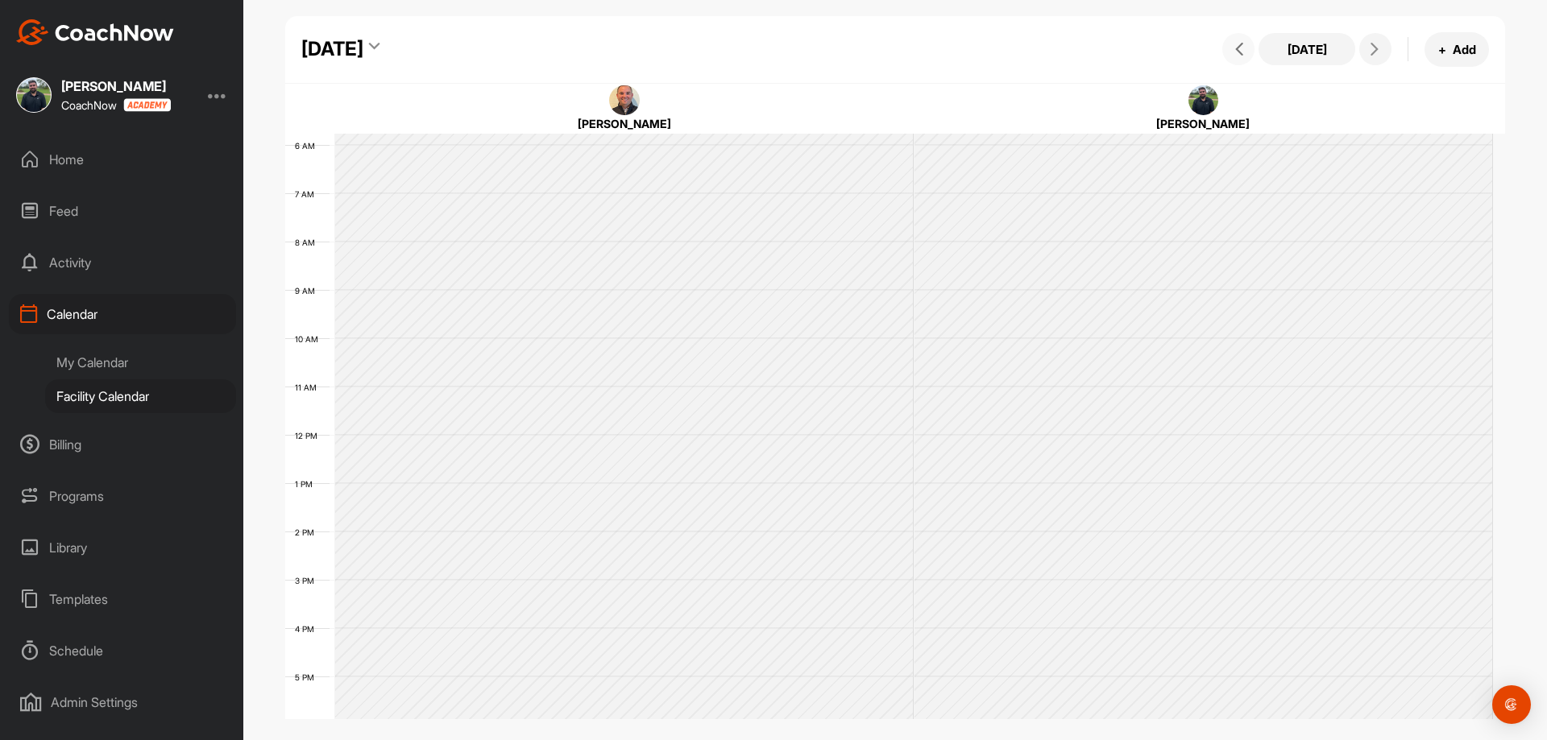
click at [1245, 54] on span at bounding box center [1237, 49] width 19 height 13
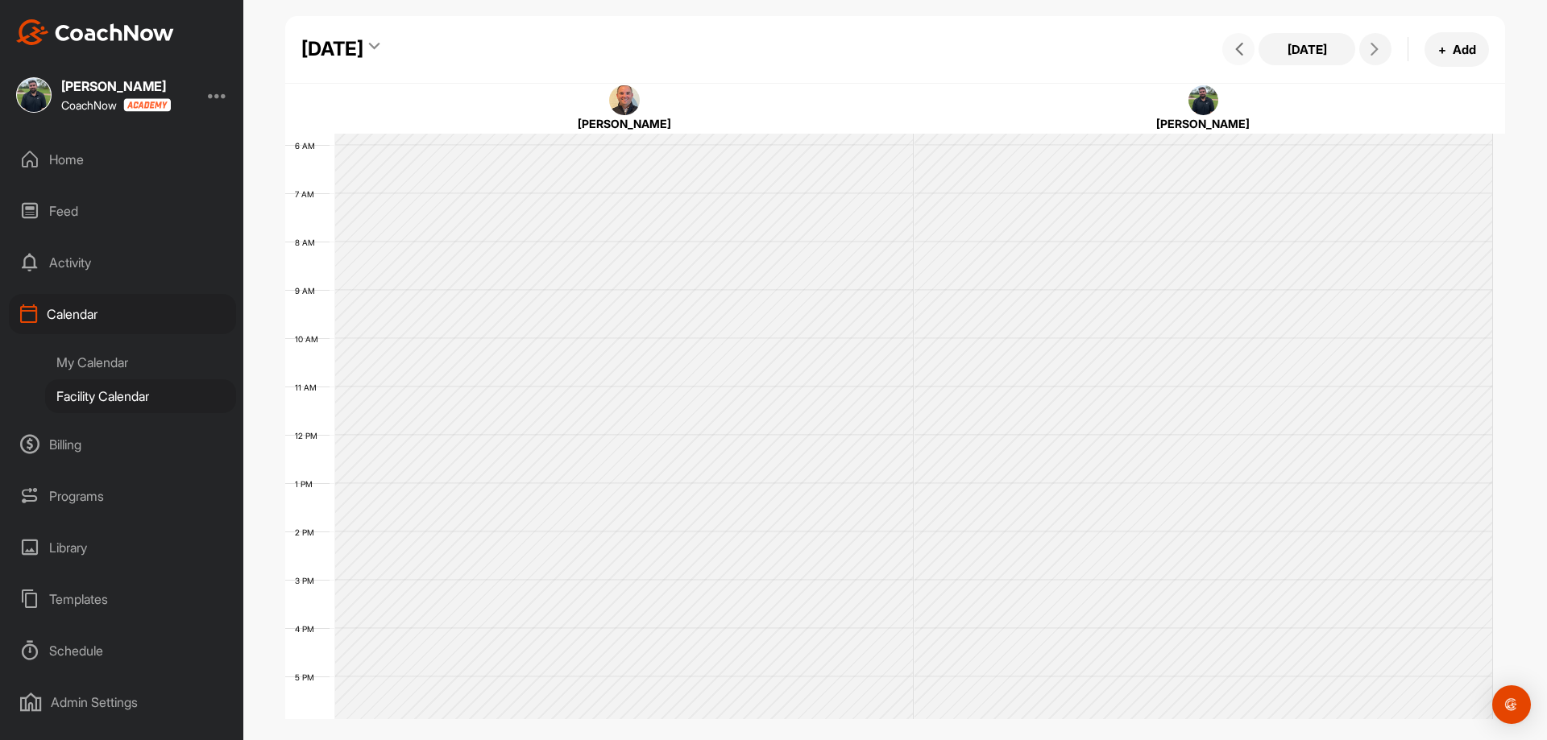
click at [1245, 55] on span at bounding box center [1237, 49] width 19 height 13
click at [1245, 56] on button at bounding box center [1238, 49] width 32 height 32
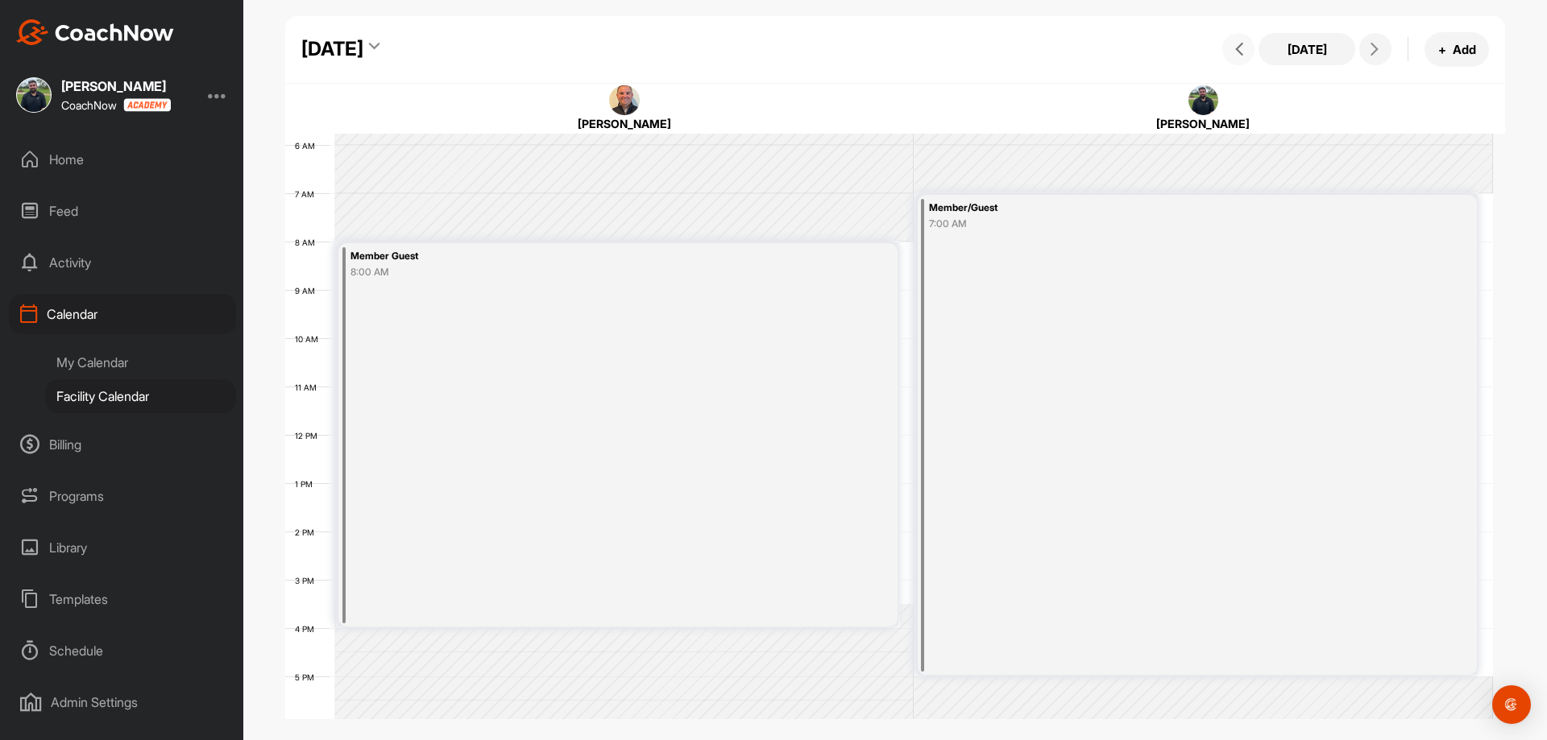
click at [1245, 56] on button at bounding box center [1238, 49] width 32 height 32
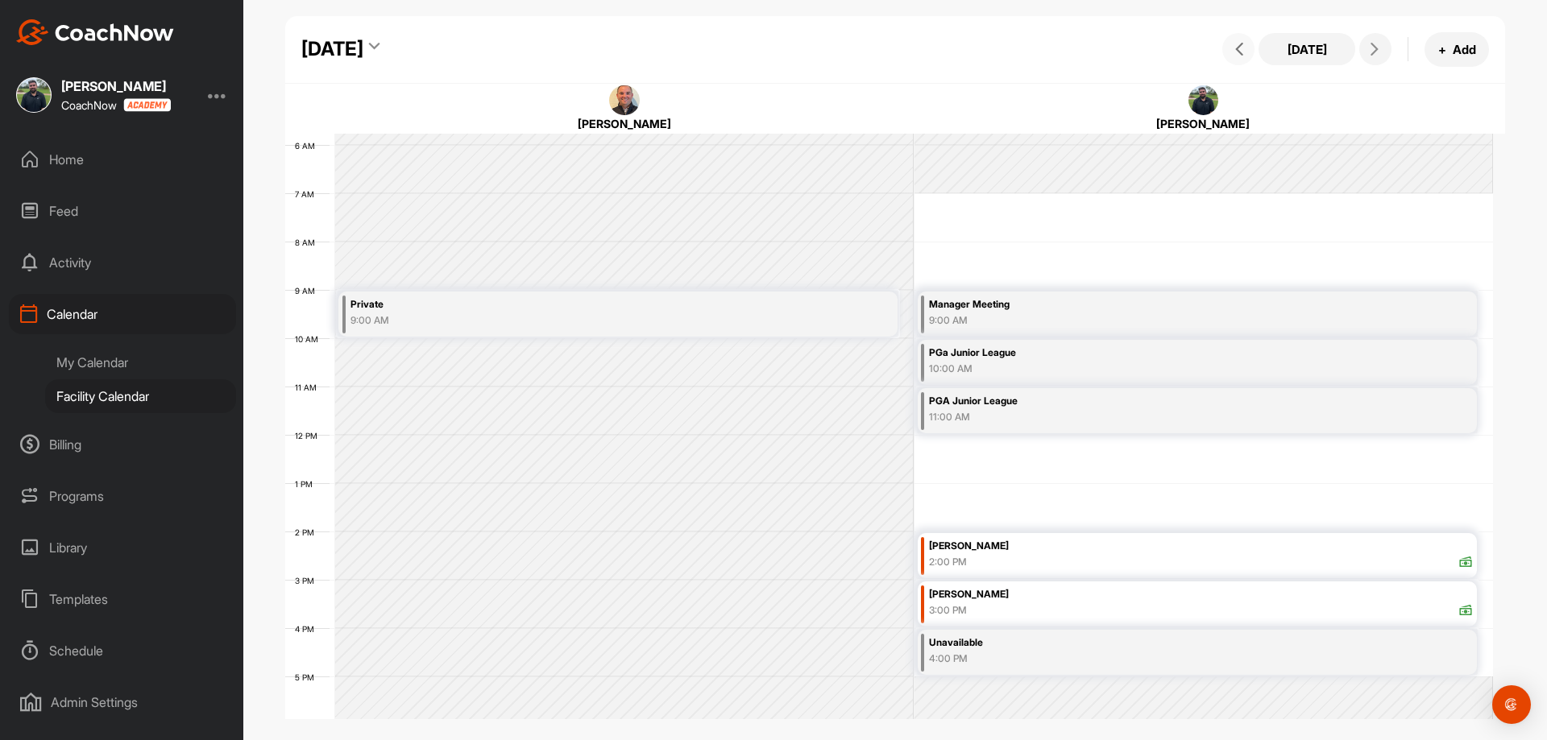
click at [1234, 60] on button at bounding box center [1238, 49] width 32 height 32
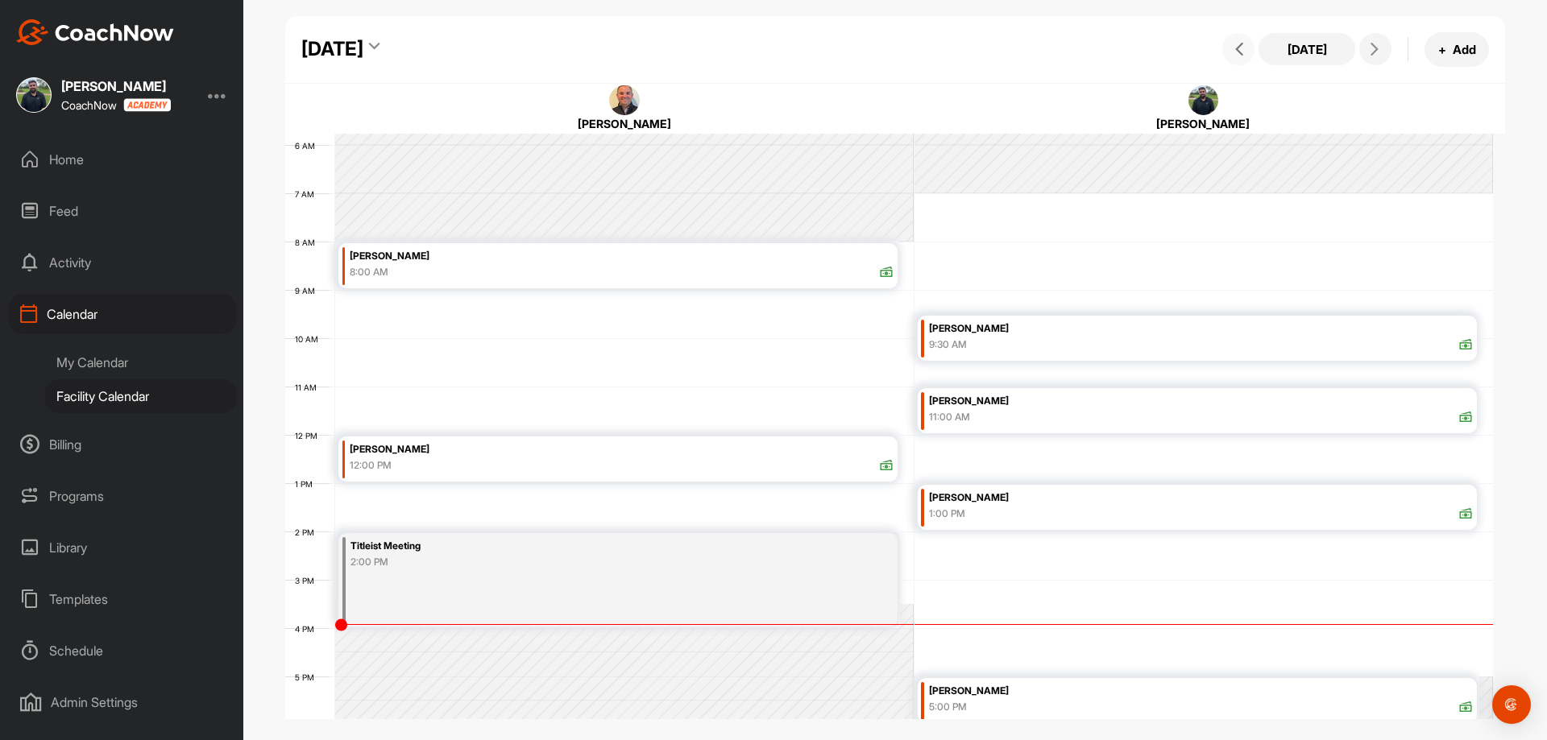
click at [1235, 50] on icon at bounding box center [1239, 49] width 13 height 13
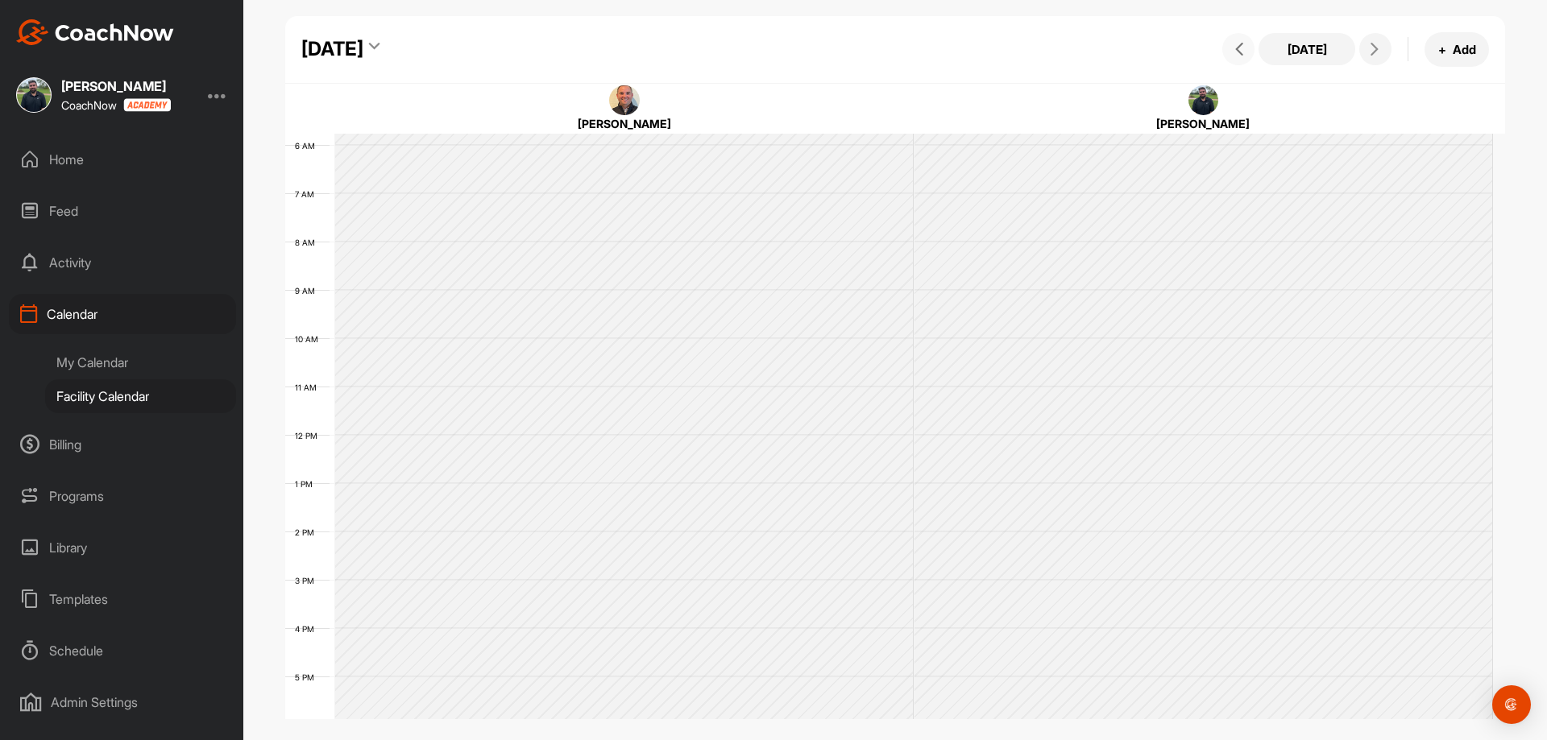
click at [1235, 48] on icon at bounding box center [1239, 49] width 13 height 13
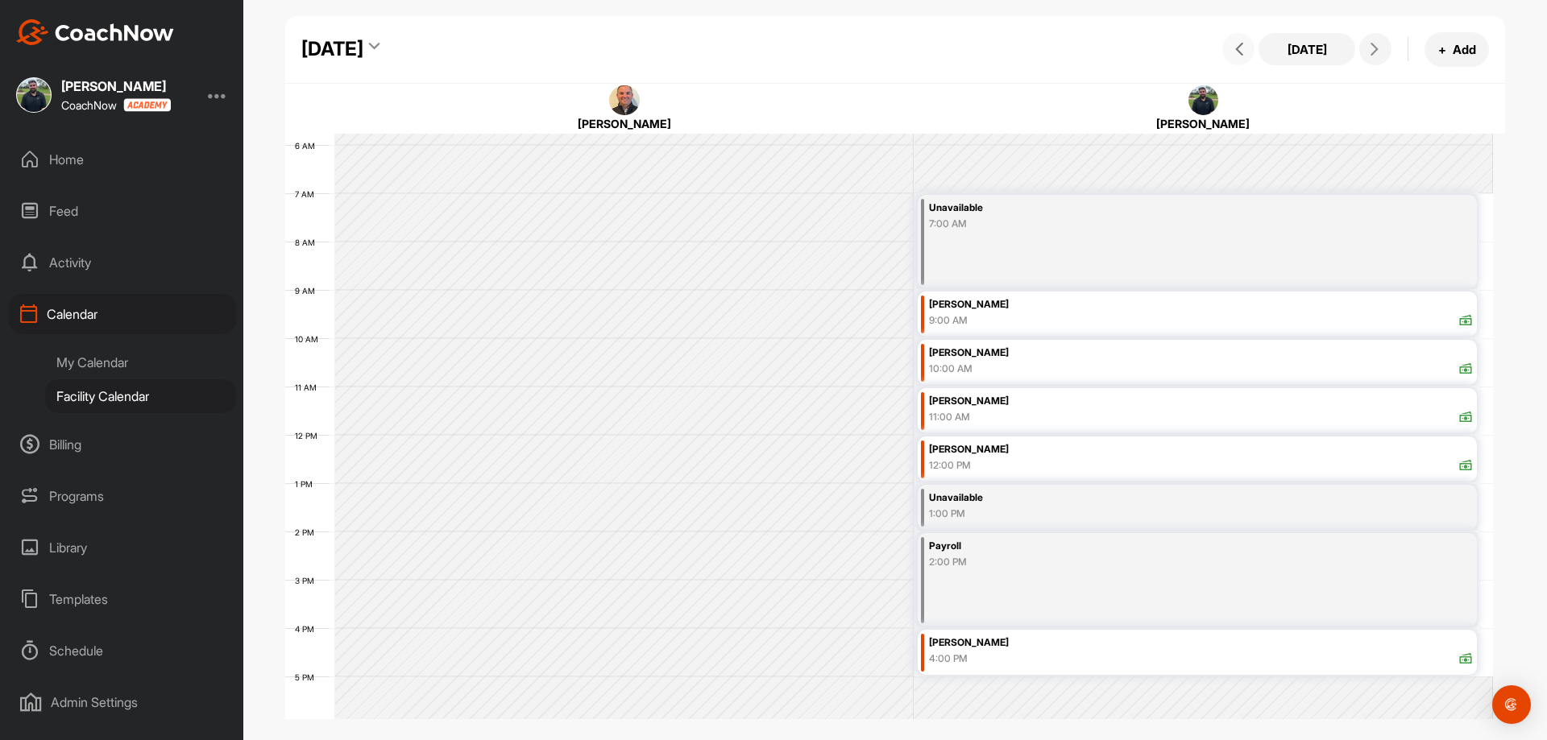
click at [982, 413] on div "11:00 AM" at bounding box center [1201, 417] width 544 height 15
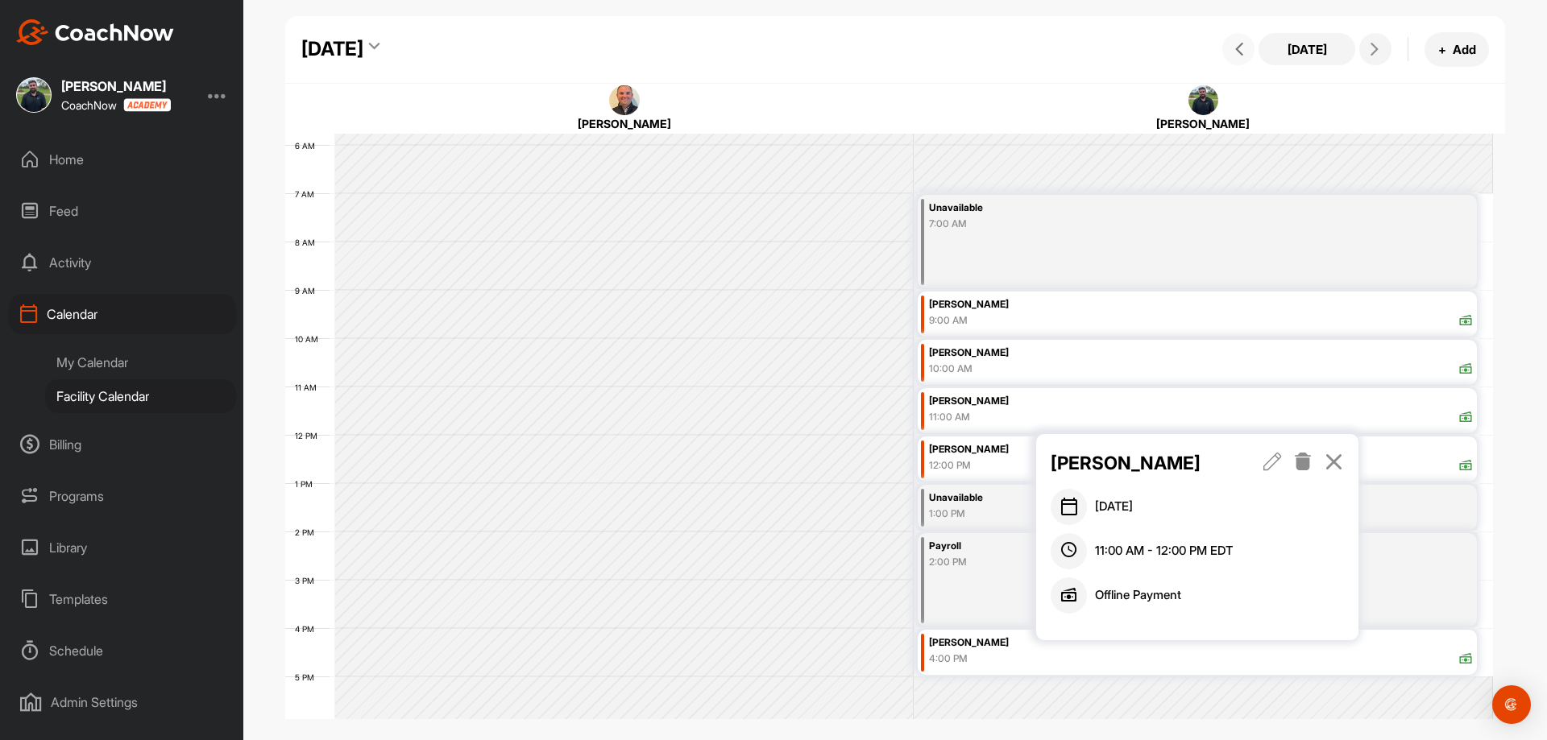
click at [983, 407] on div "[PERSON_NAME]" at bounding box center [1201, 401] width 544 height 19
click at [1336, 466] on icon at bounding box center [1333, 462] width 19 height 18
